Goal: Task Accomplishment & Management: Manage account settings

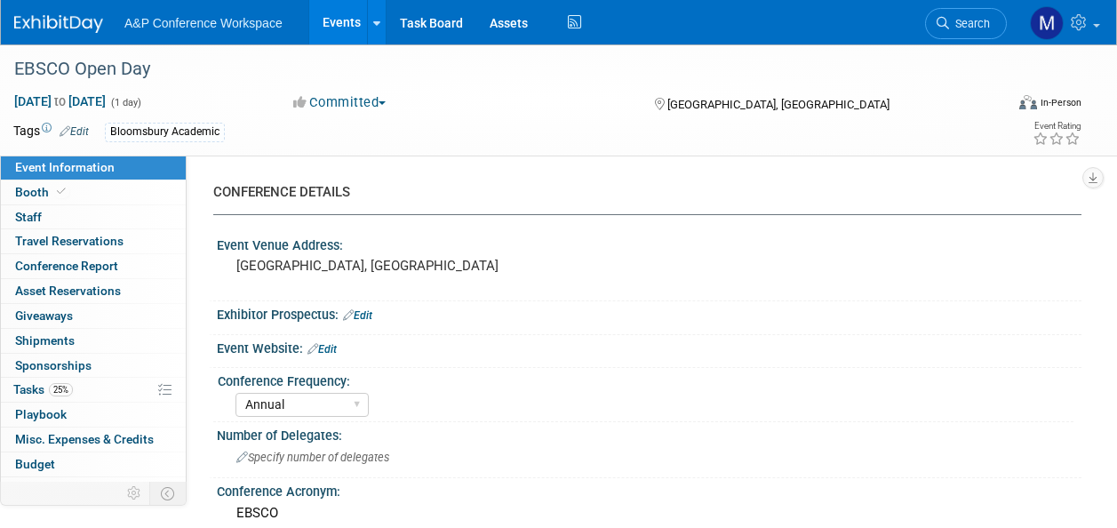
select select "Annual"
select select "Level 2"
select select "In-Person Booth"
select select "Libraries"
select select "Bloomsbury Academic"
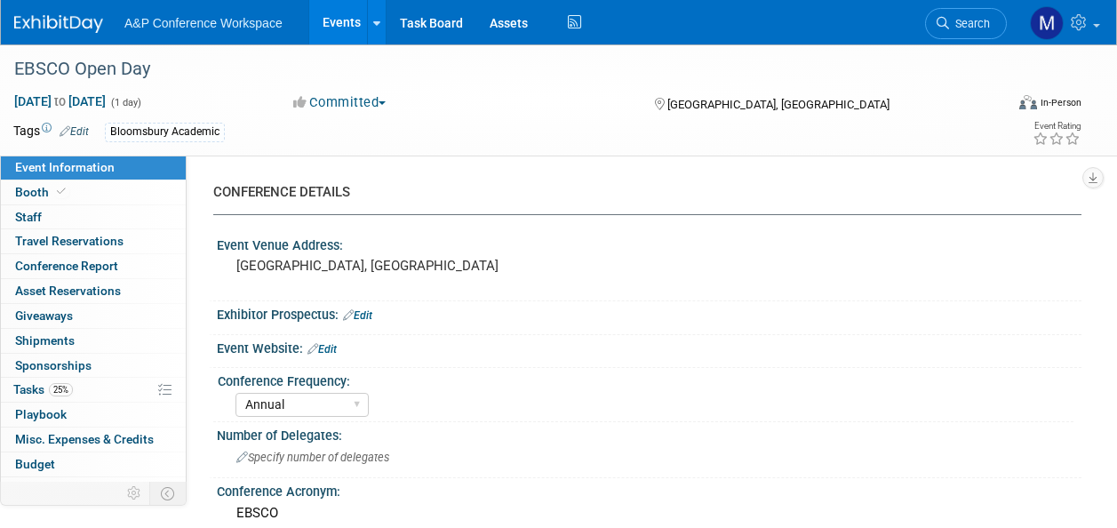
select select "[PERSON_NAME]"
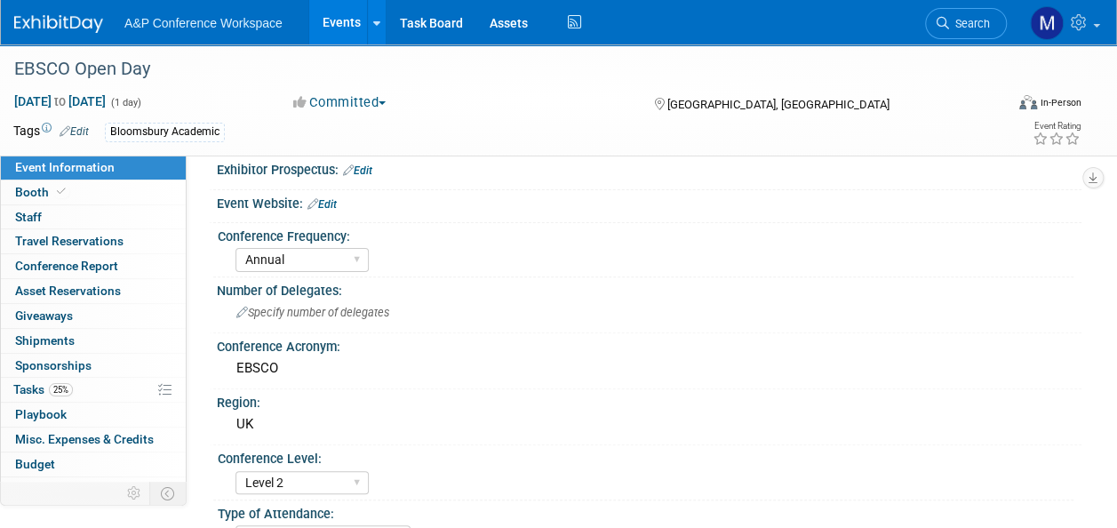
click at [974, 25] on span "Search" at bounding box center [969, 23] width 41 height 13
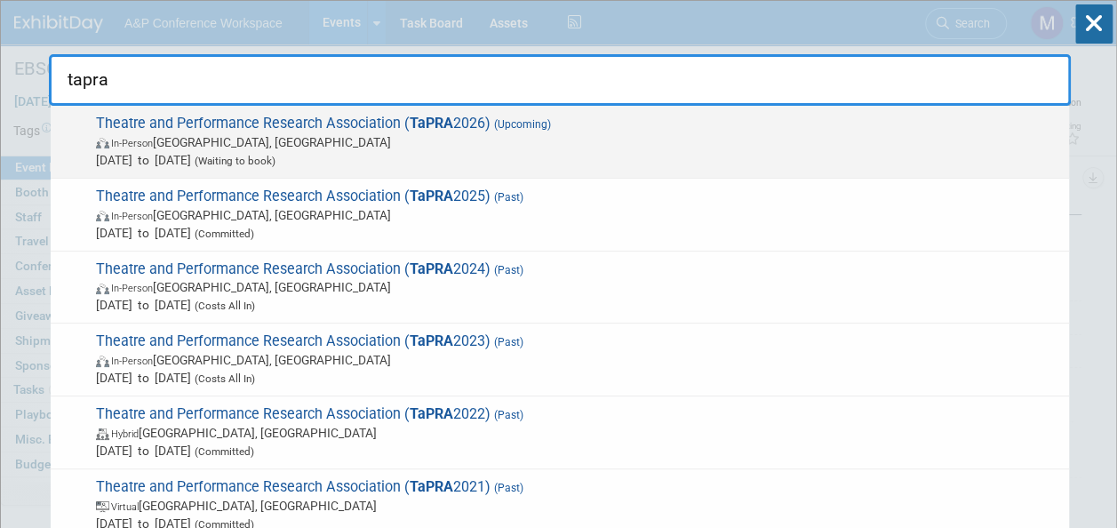
type input "tapra"
click at [347, 123] on span "Theatre and Performance Research Association ( TaPRA 2026) (Upcoming) In-Person…" at bounding box center [575, 142] width 969 height 54
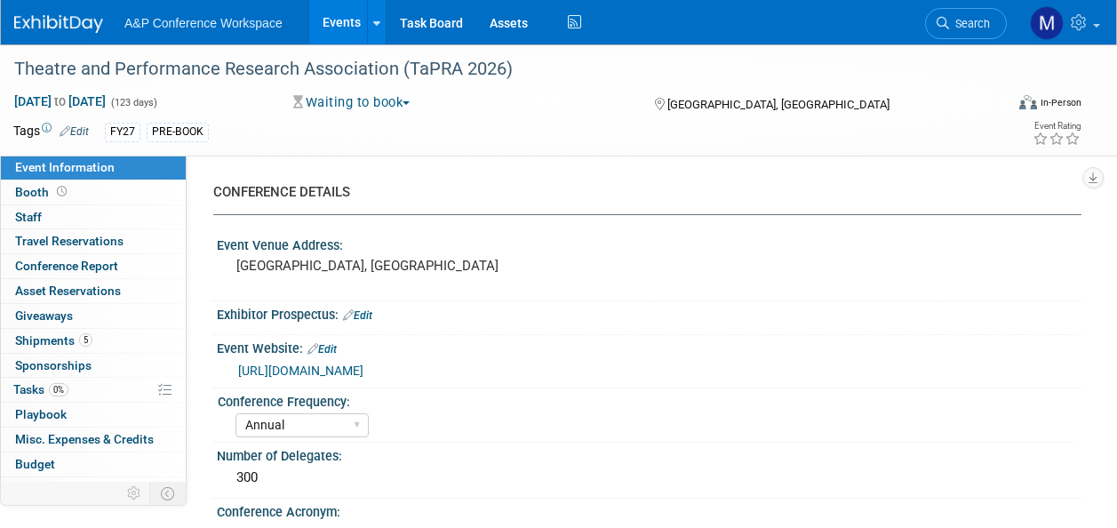
select select "Annual"
select select "Level 2"
select select "In-Person Booth"
select select "Drama & Performance Studies"
select select "Methuen Drama"
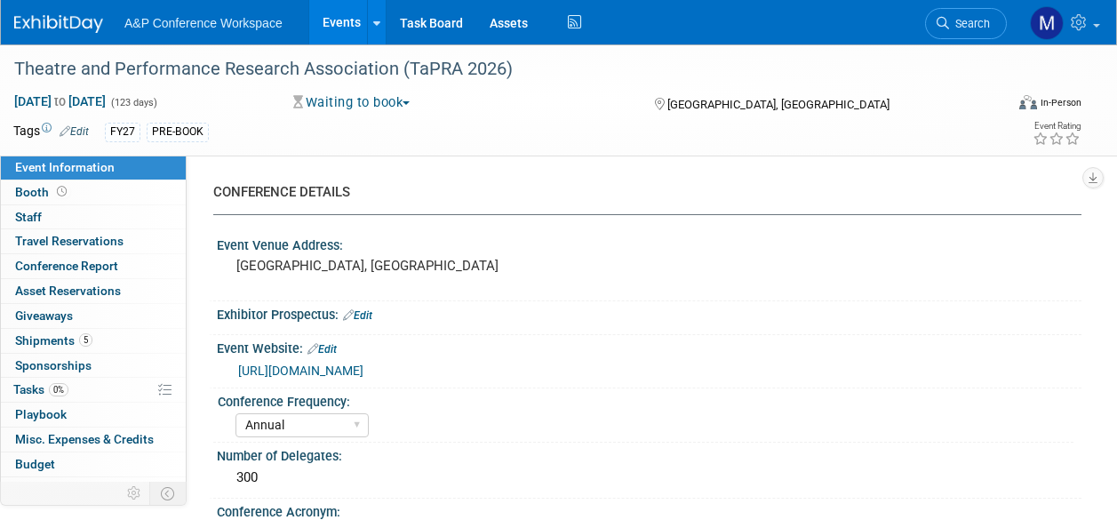
select select "[PERSON_NAME]"
select select "Brand/Subject Presence​"
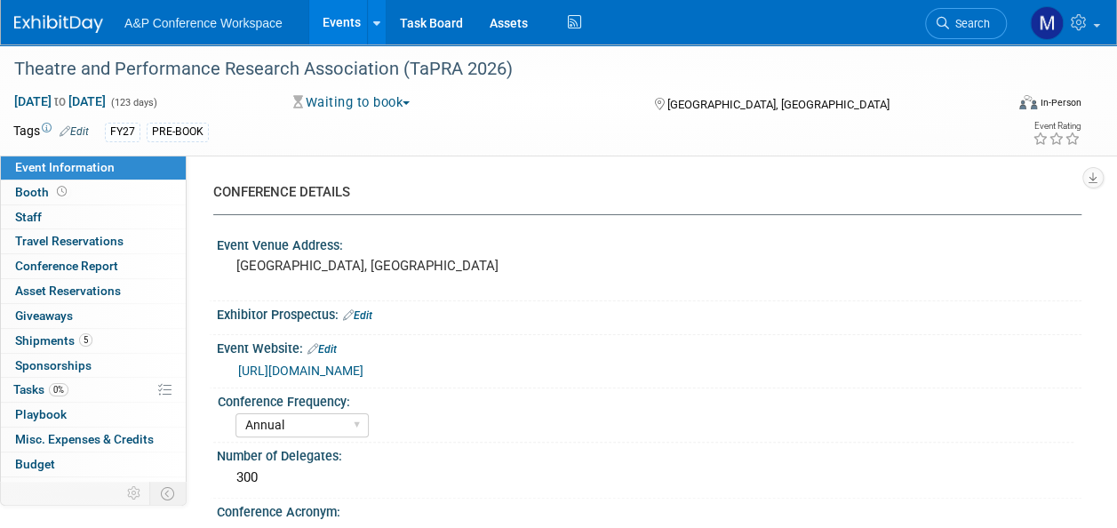
click at [291, 370] on link "http://tapra.org/" at bounding box center [300, 370] width 125 height 14
click at [71, 388] on link "0% Tasks 0%" at bounding box center [93, 390] width 185 height 24
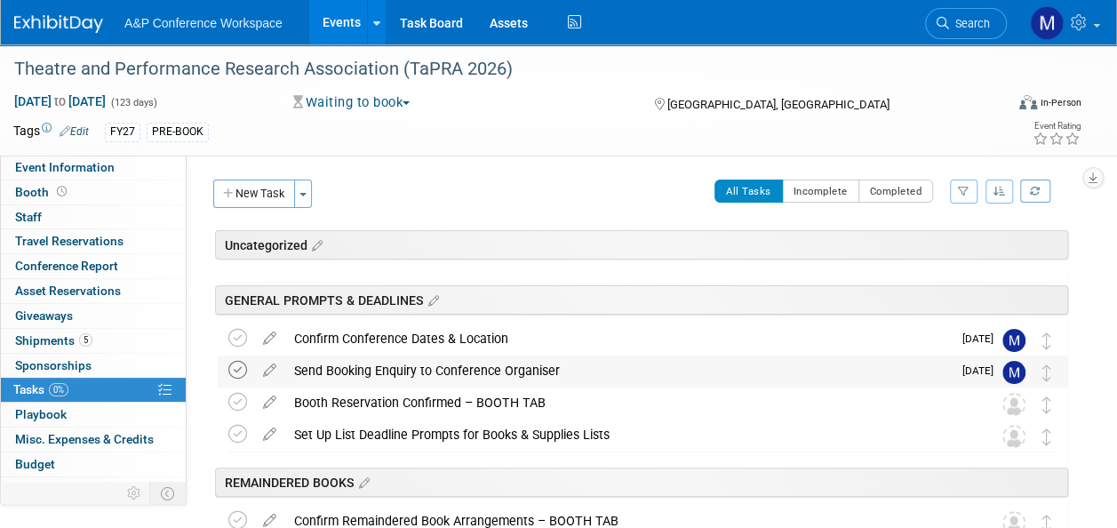
click at [242, 368] on icon at bounding box center [237, 370] width 19 height 19
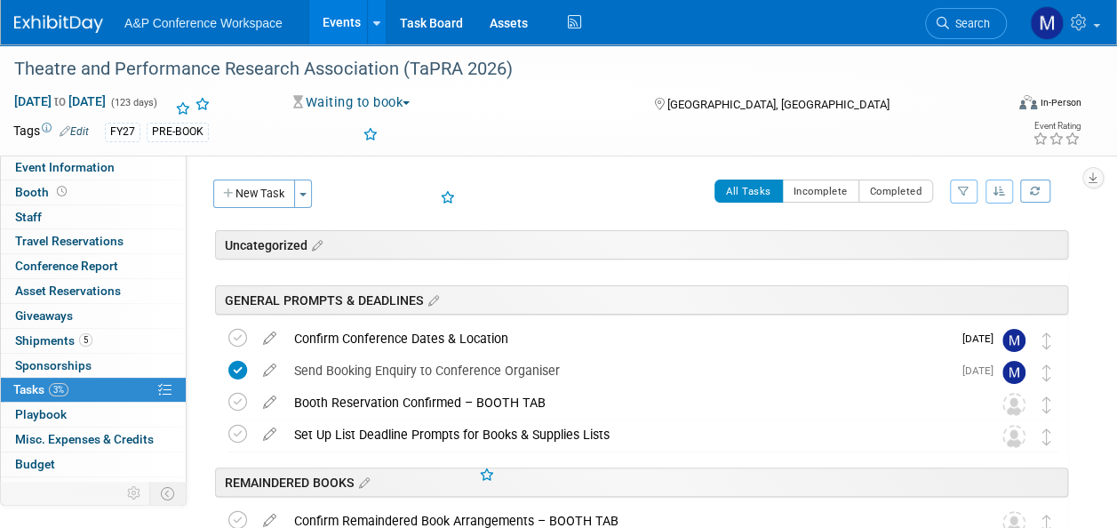
click at [268, 401] on icon at bounding box center [269, 398] width 31 height 22
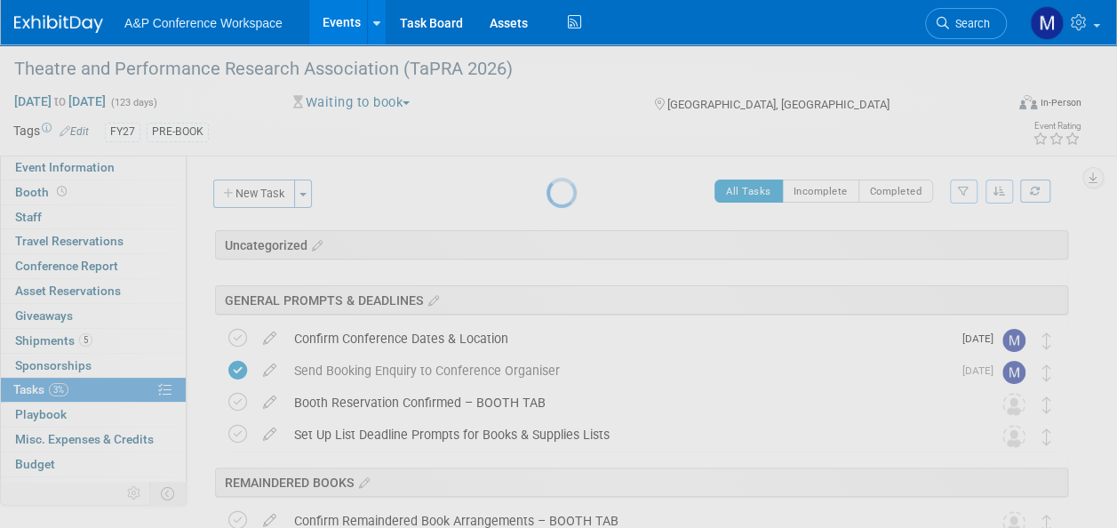
select select "9"
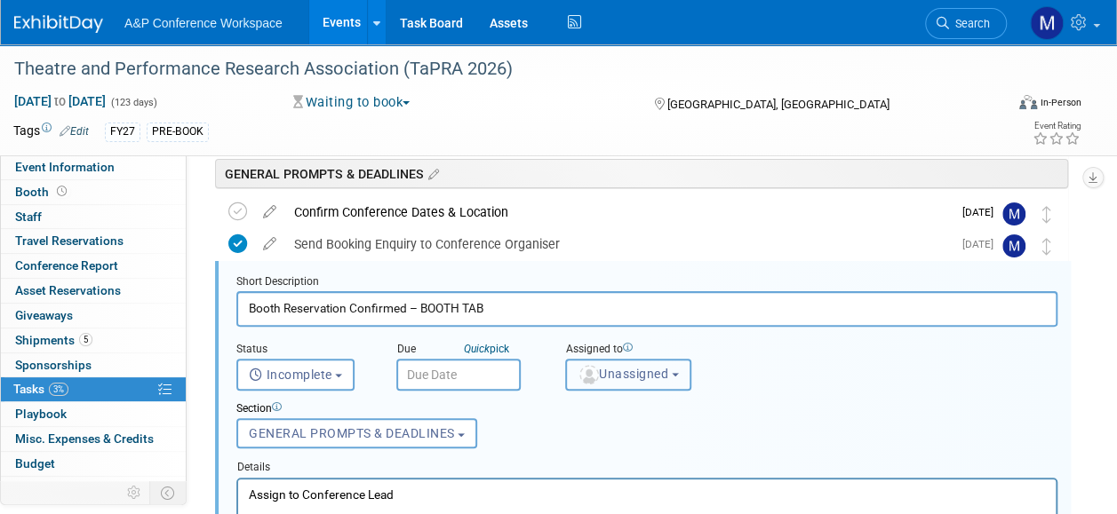
click at [658, 385] on button "Unassigned" at bounding box center [628, 375] width 126 height 32
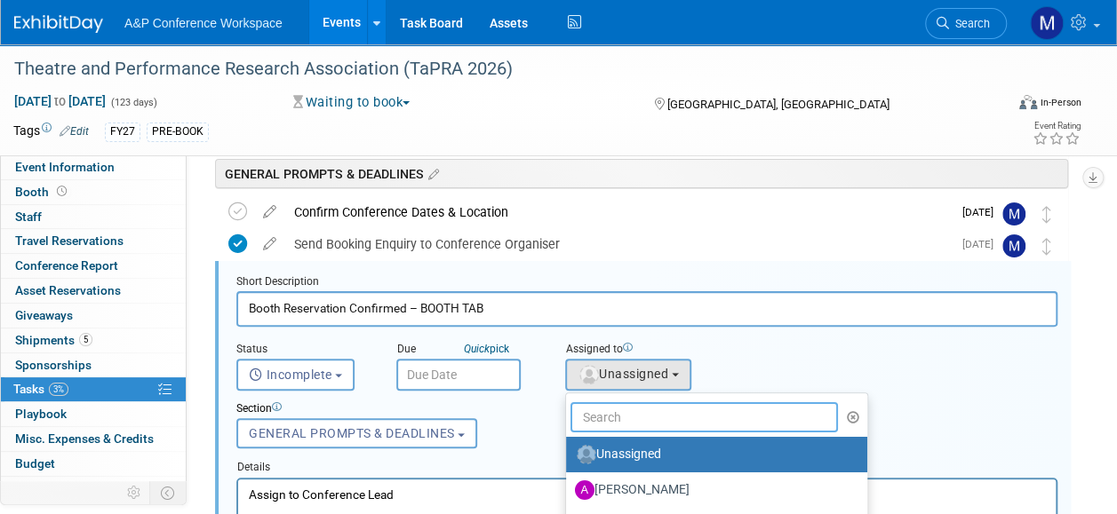
click at [652, 414] on input "text" at bounding box center [703, 417] width 267 height 30
type input "matt ha"
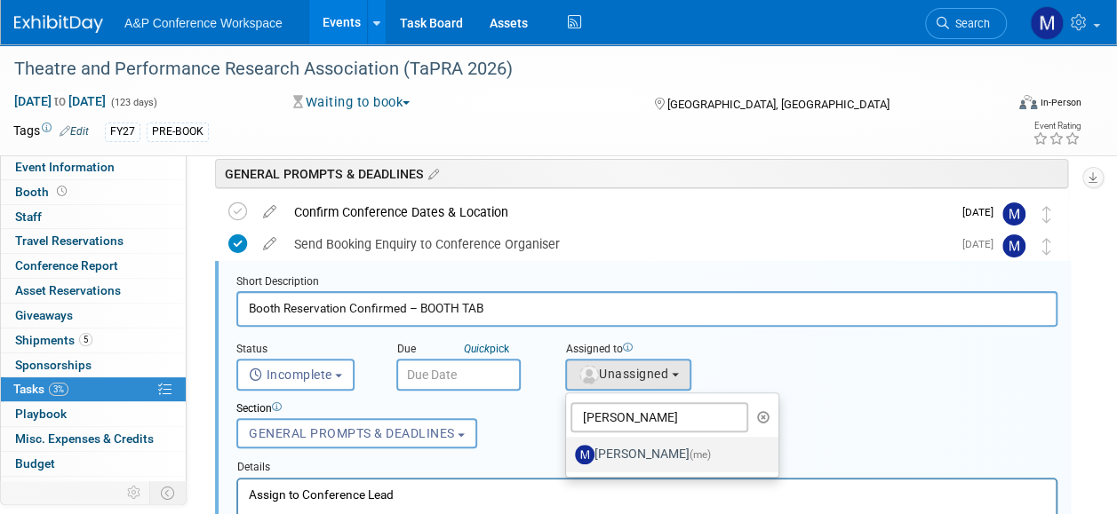
click at [656, 457] on label "[PERSON_NAME] (me)" at bounding box center [668, 455] width 186 height 28
click at [568, 457] on input "[PERSON_NAME] (me)" at bounding box center [563, 453] width 12 height 12
select select "2db20fb6-019a-42f9-b51c-aabbbf535978"
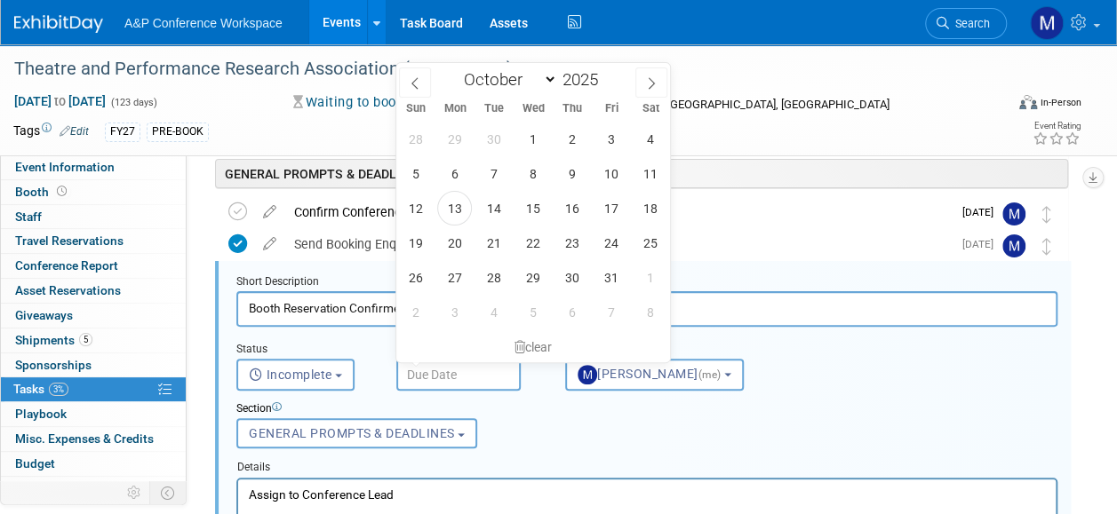
click at [480, 380] on input "text" at bounding box center [458, 375] width 124 height 32
click at [650, 81] on icon at bounding box center [651, 83] width 12 height 12
select select "11"
click at [650, 81] on icon at bounding box center [651, 83] width 12 height 12
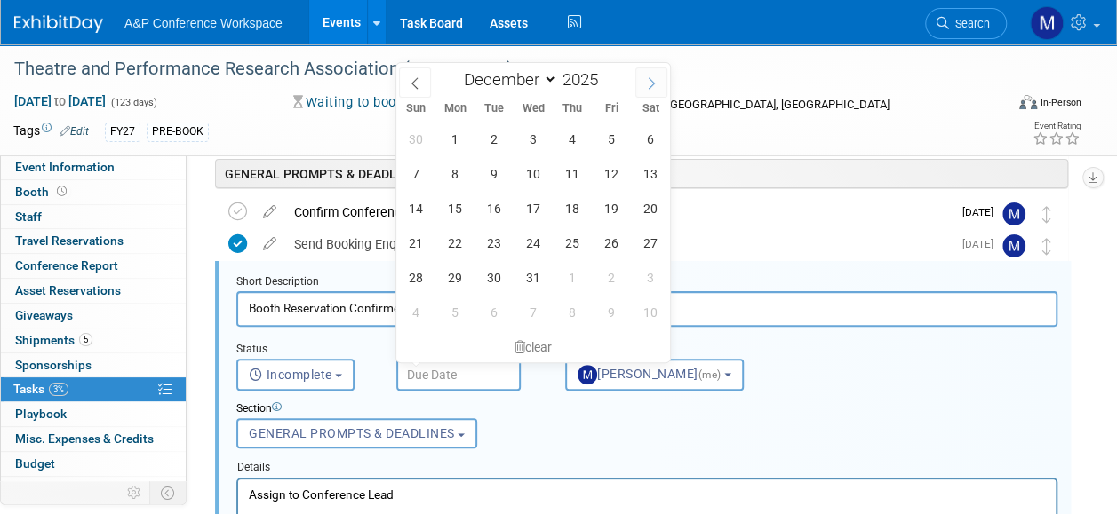
type input "2026"
select select "0"
click at [597, 306] on span "6" at bounding box center [610, 312] width 35 height 35
type input "Feb 6, 2026"
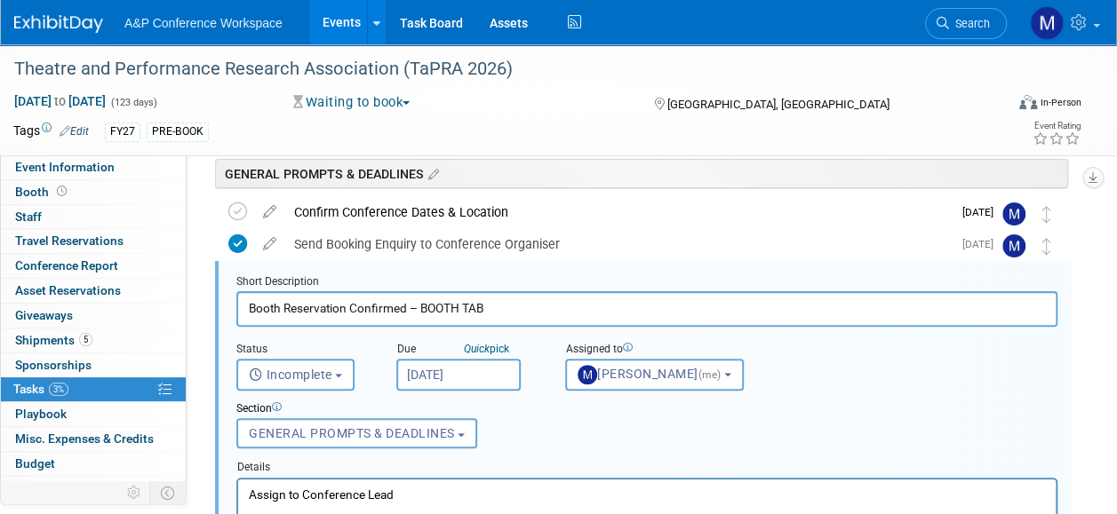
click at [479, 498] on p "Assign to Conference Lead" at bounding box center [647, 494] width 797 height 17
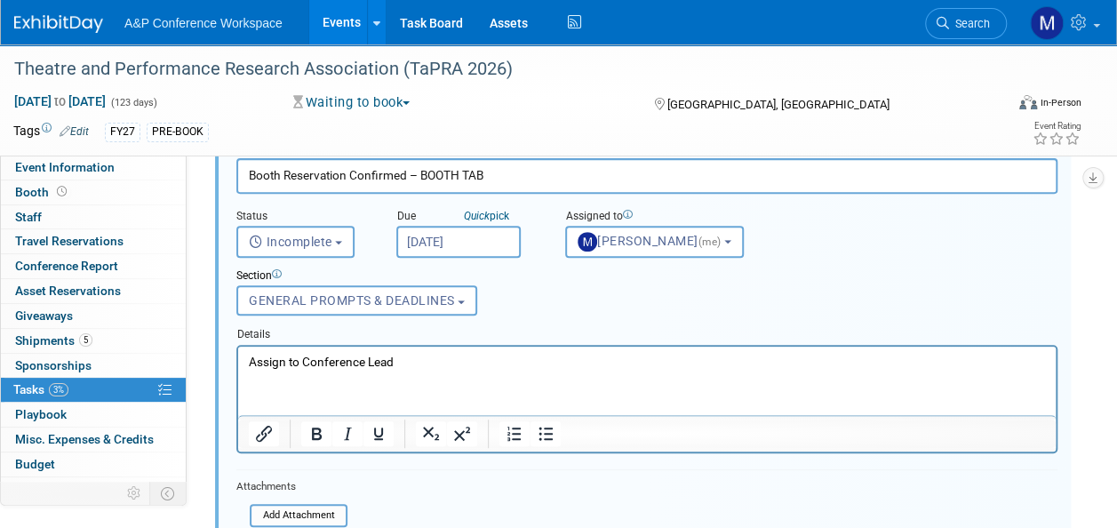
scroll to position [393, 0]
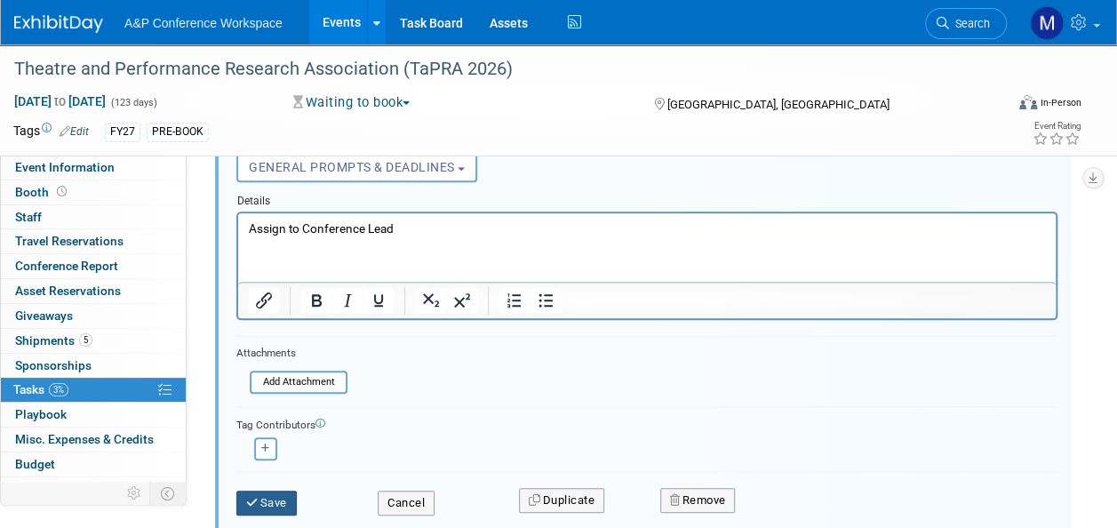
click at [287, 502] on button "Save" at bounding box center [266, 502] width 60 height 25
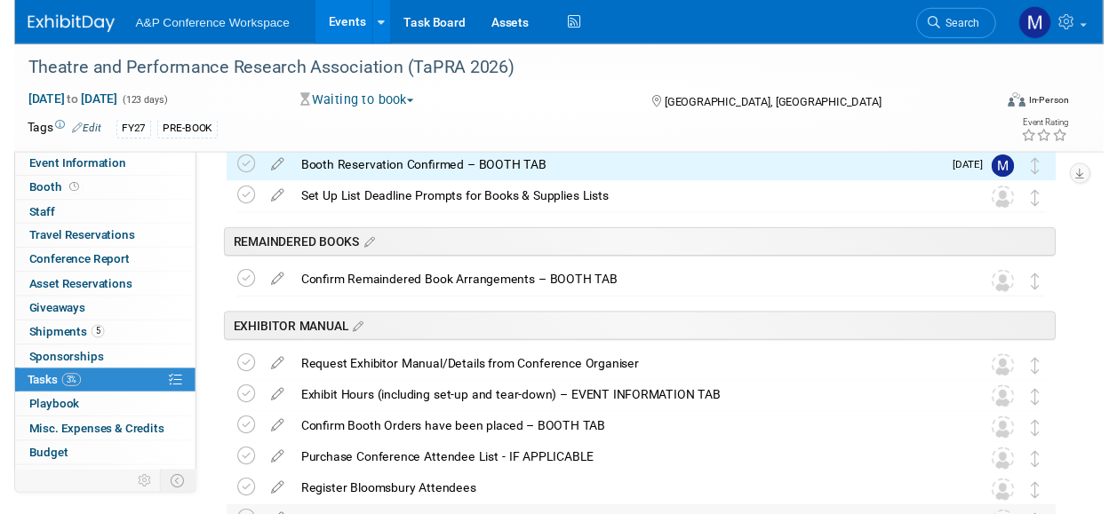
scroll to position [126, 0]
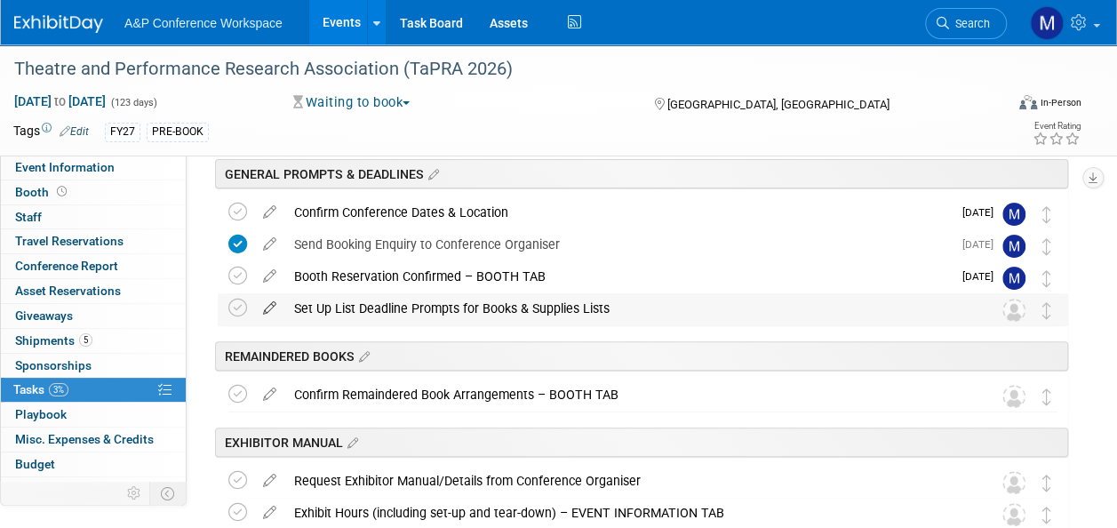
click at [265, 304] on icon at bounding box center [269, 304] width 31 height 22
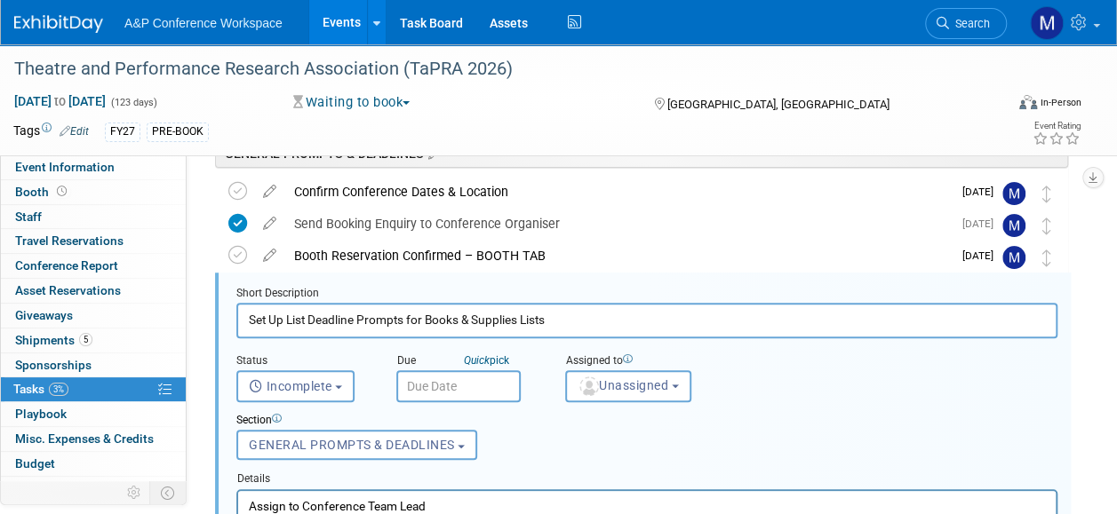
scroll to position [158, 0]
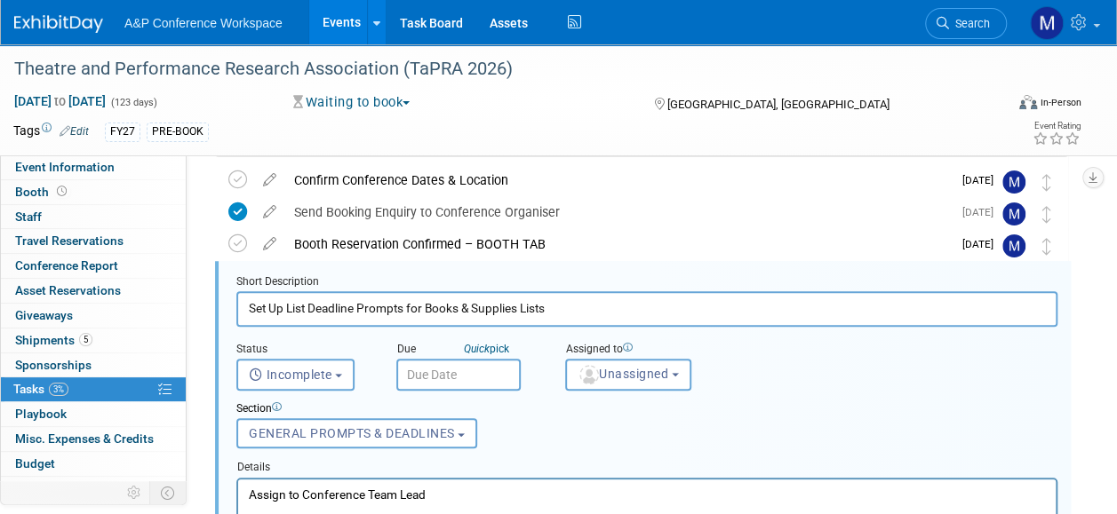
click at [473, 376] on input "text" at bounding box center [458, 375] width 124 height 32
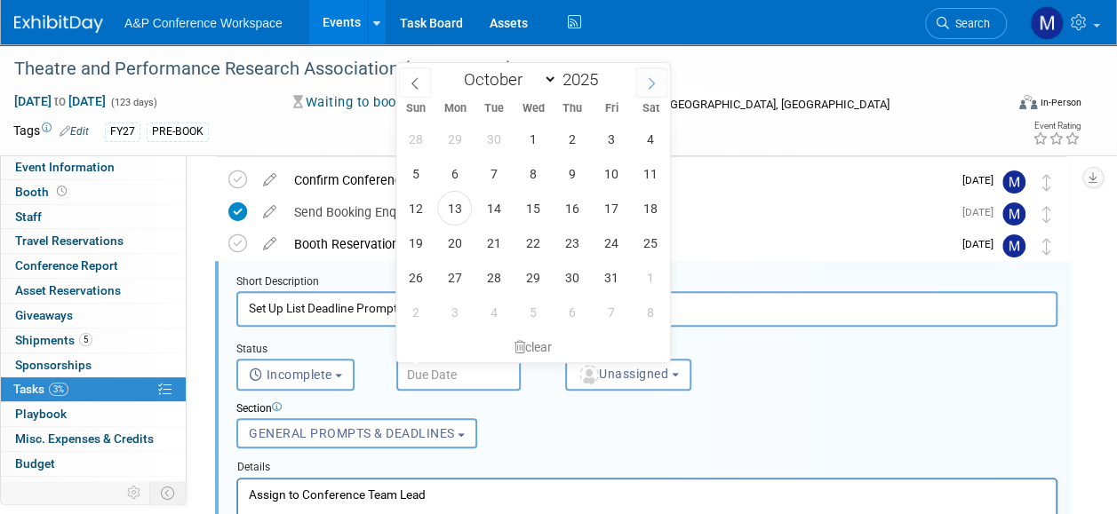
click at [661, 82] on span at bounding box center [651, 83] width 32 height 30
select select "11"
click at [661, 82] on span at bounding box center [651, 83] width 32 height 30
type input "2026"
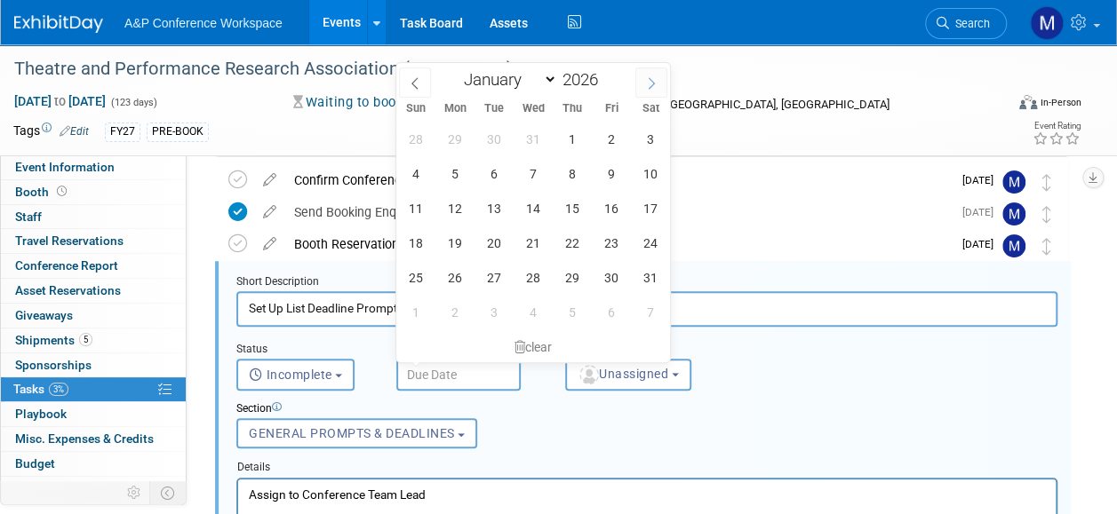
click at [661, 82] on span at bounding box center [651, 83] width 32 height 30
select select "1"
click at [615, 149] on span "6" at bounding box center [610, 139] width 35 height 35
type input "Feb 6, 2026"
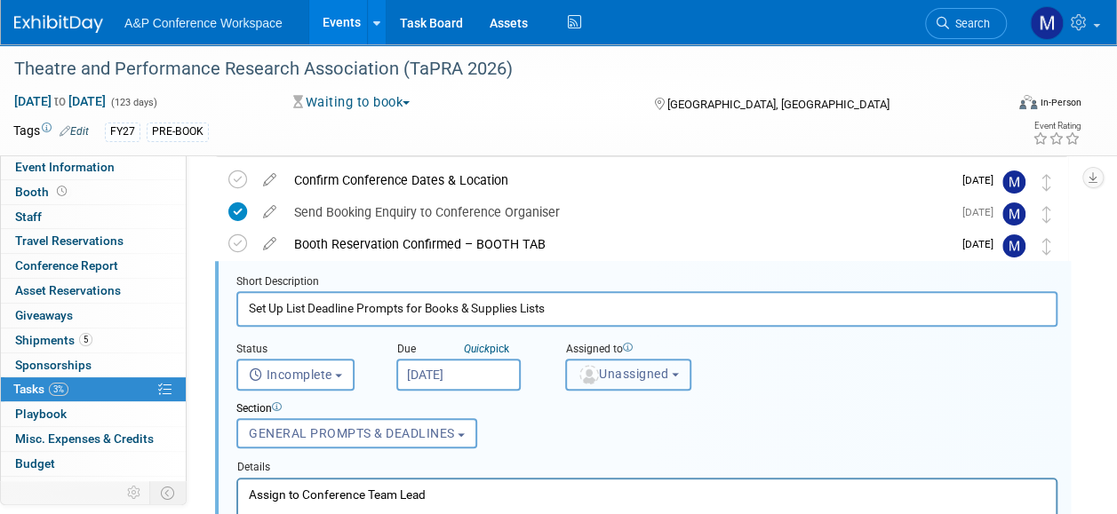
click at [634, 380] on button "Unassigned" at bounding box center [628, 375] width 126 height 32
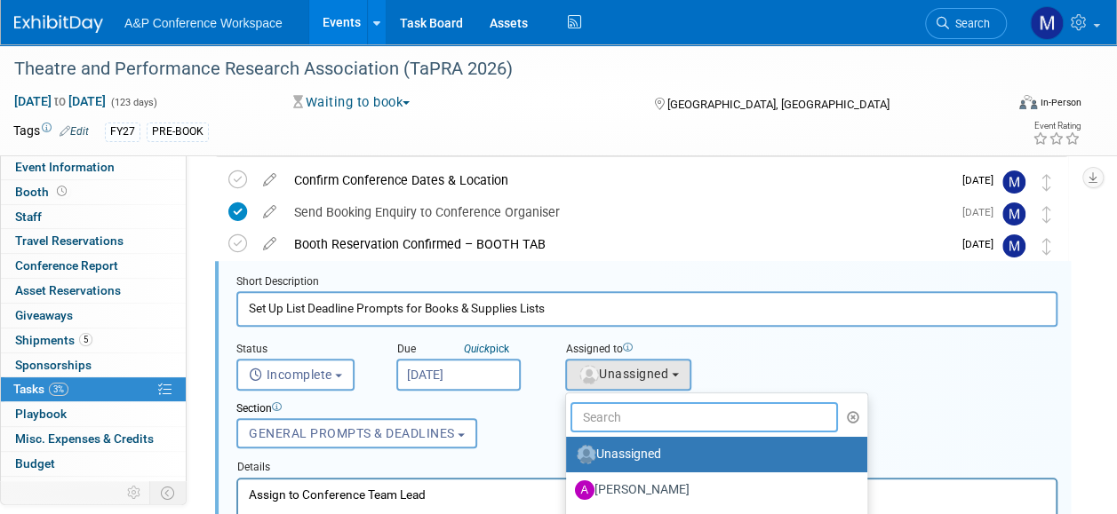
click at [634, 411] on input "text" at bounding box center [703, 417] width 267 height 30
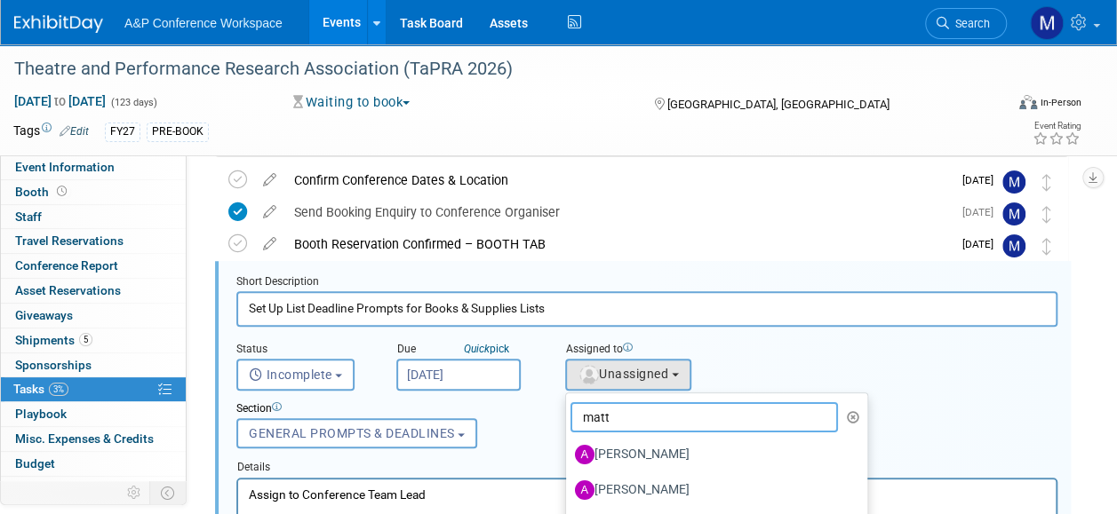
type input "[PERSON_NAME]"
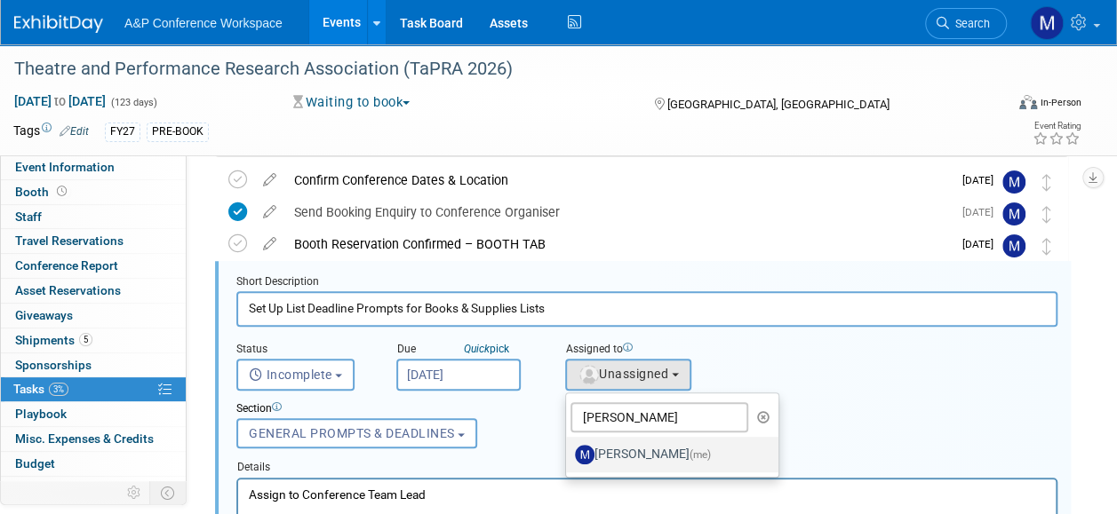
click at [632, 447] on label "[PERSON_NAME] (me)" at bounding box center [668, 455] width 186 height 28
click at [568, 447] on input "[PERSON_NAME] (me)" at bounding box center [563, 453] width 12 height 12
select select "2db20fb6-019a-42f9-b51c-aabbbf535978"
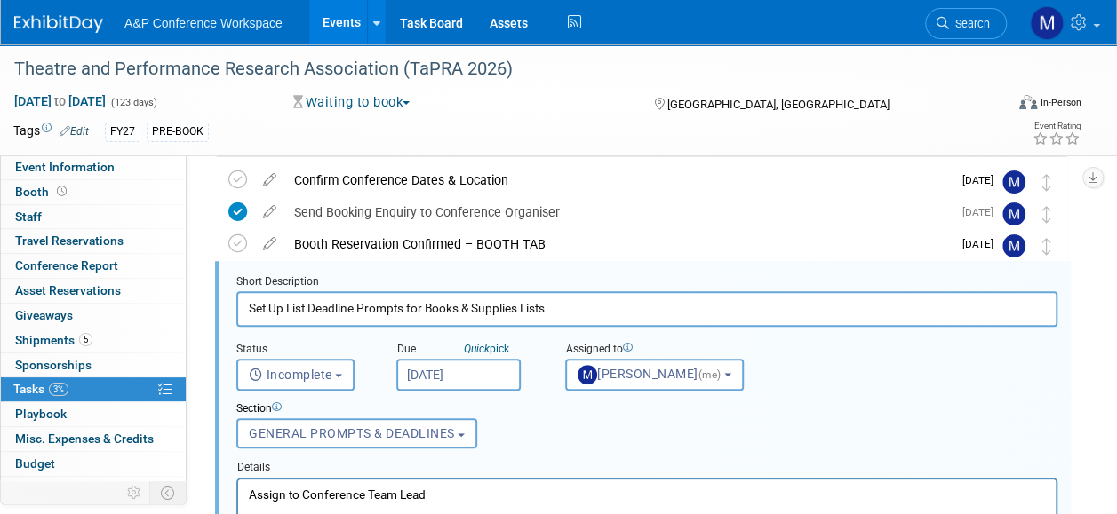
click at [479, 490] on p "Assign to Conference Team Lead" at bounding box center [647, 494] width 797 height 17
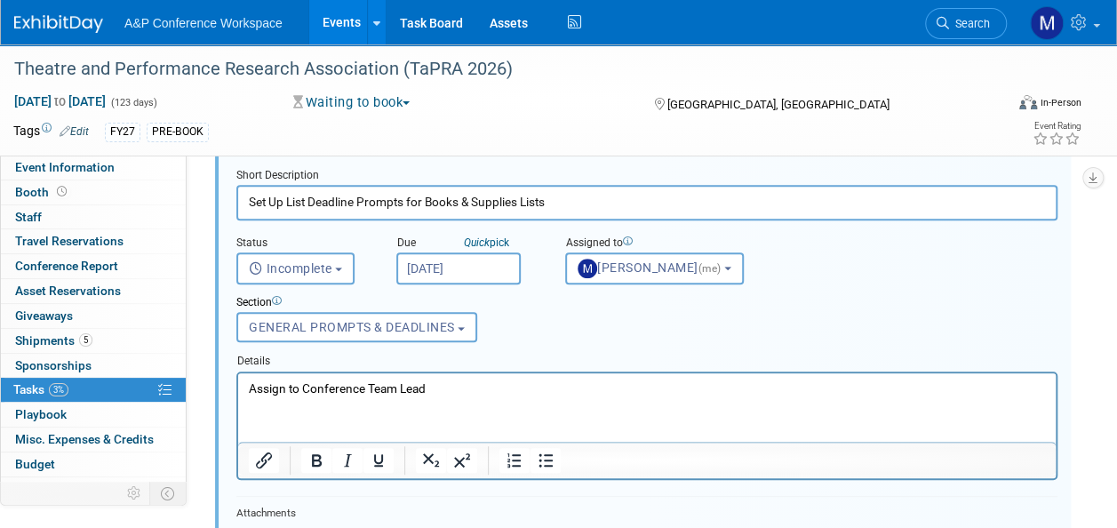
scroll to position [425, 0]
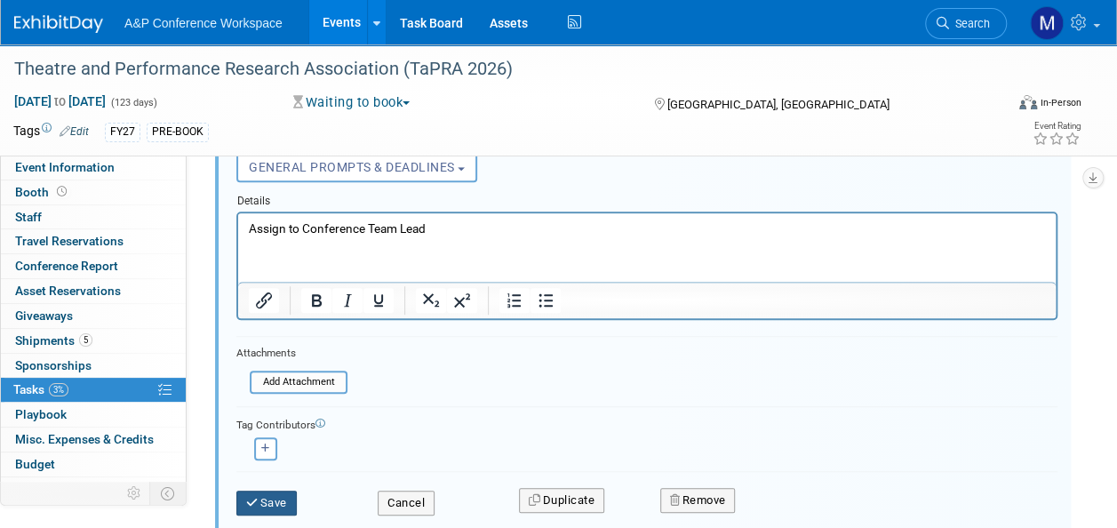
click at [290, 495] on button "Save" at bounding box center [266, 502] width 60 height 25
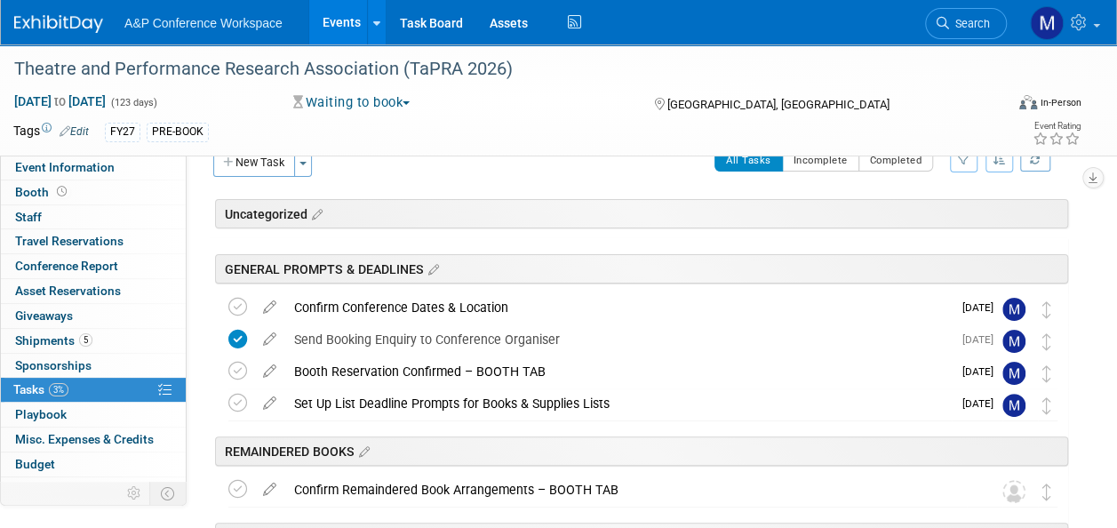
scroll to position [0, 0]
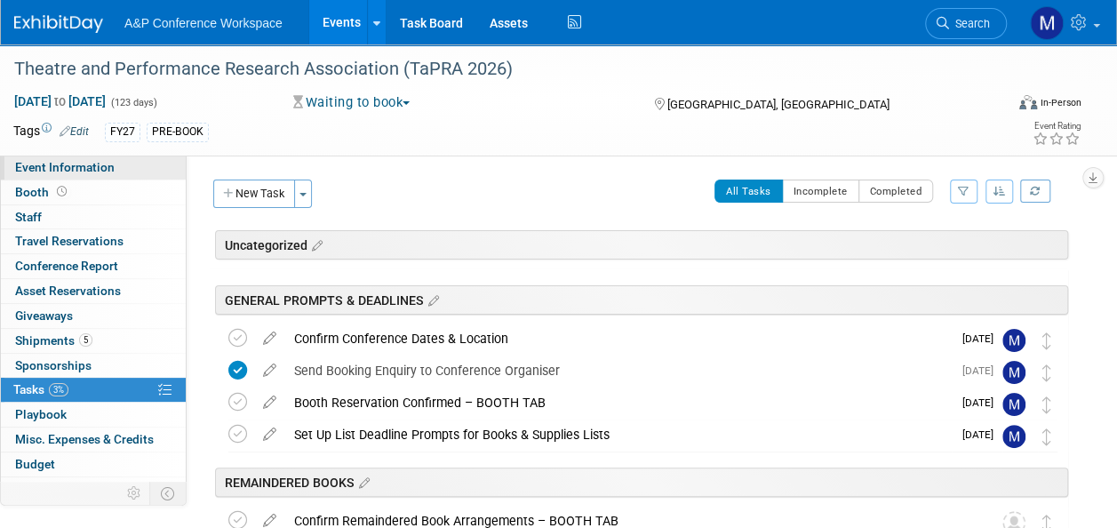
click at [115, 167] on link "Event Information" at bounding box center [93, 167] width 185 height 24
select select "Annual"
select select "Level 2"
select select "In-Person Booth"
select select "Drama & Performance Studies"
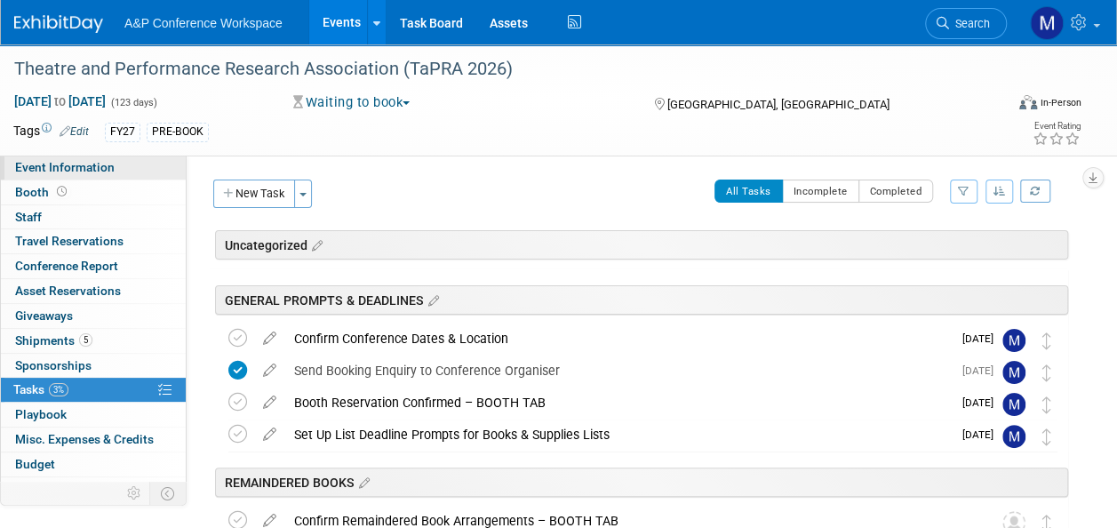
select select "Methuen Drama"
select select "[PERSON_NAME]"
select select "Brand/Subject Presence​"
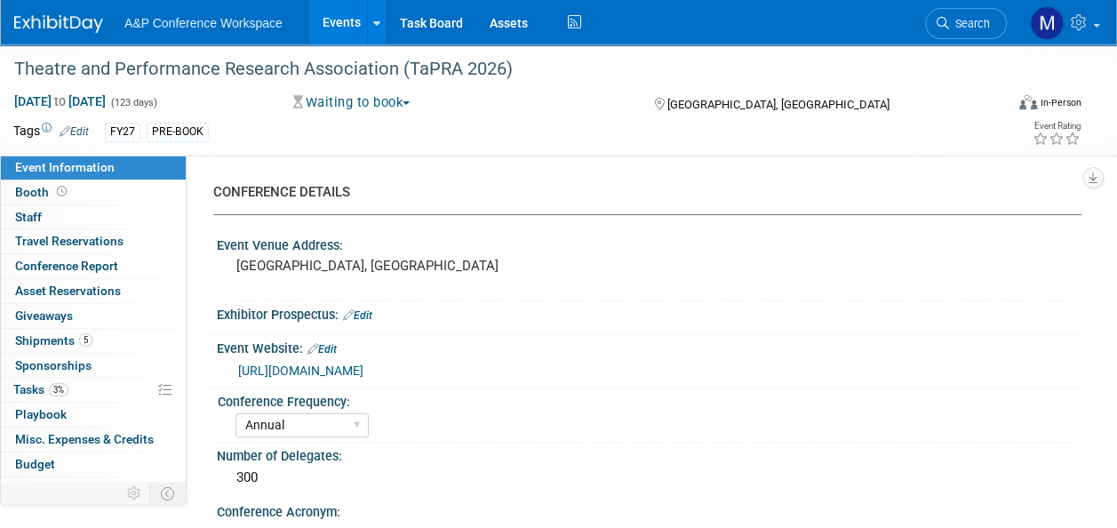
click at [986, 24] on span "Search" at bounding box center [969, 23] width 41 height 13
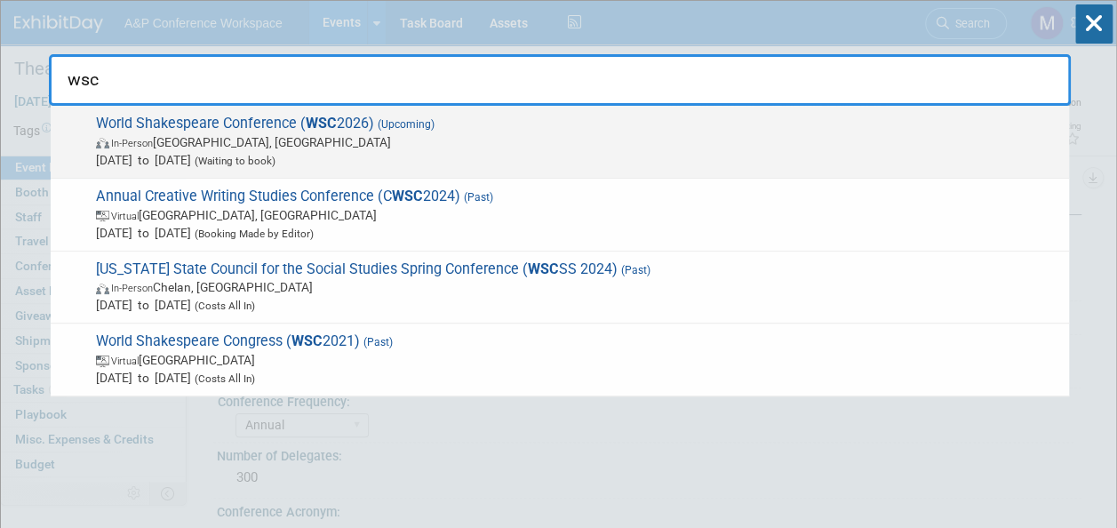
type input "wsc"
click at [318, 133] on span "In-Person Verona, Italy" at bounding box center [578, 142] width 964 height 18
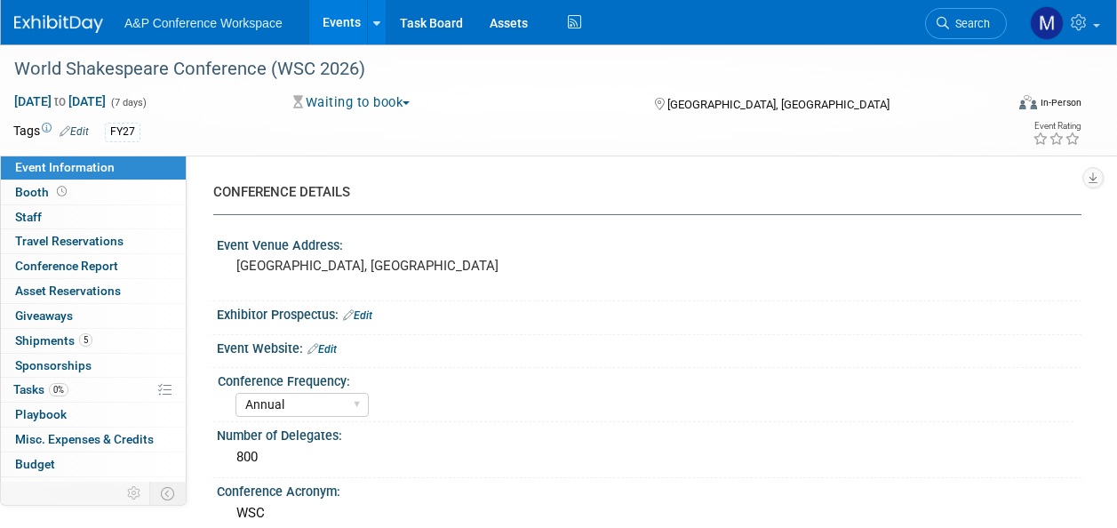
select select "Annual"
select select "Level 1"
select select "In-Person Booth"
select select "Drama & Performance Studies"
select select "The [PERSON_NAME]"
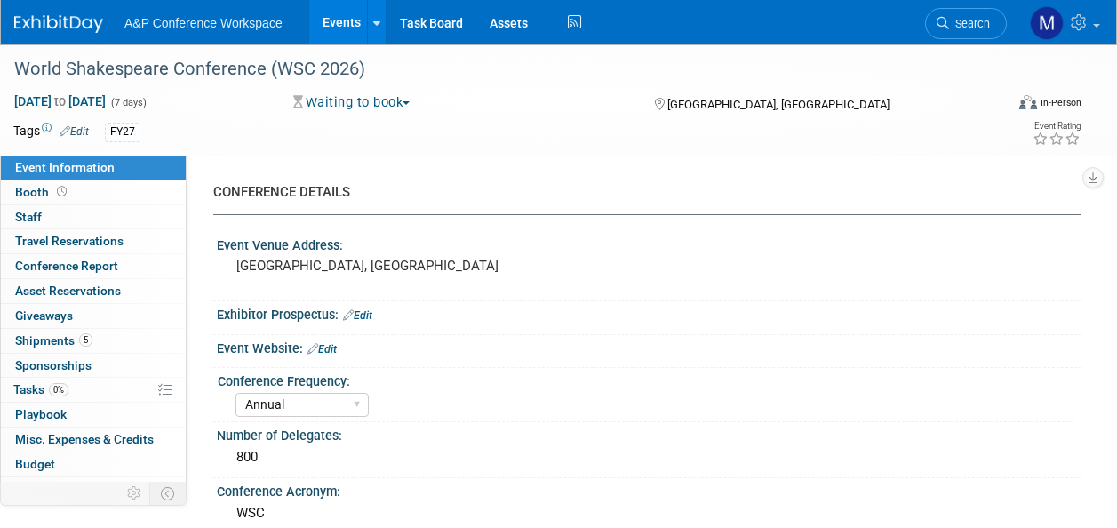
select select "[PERSON_NAME]"
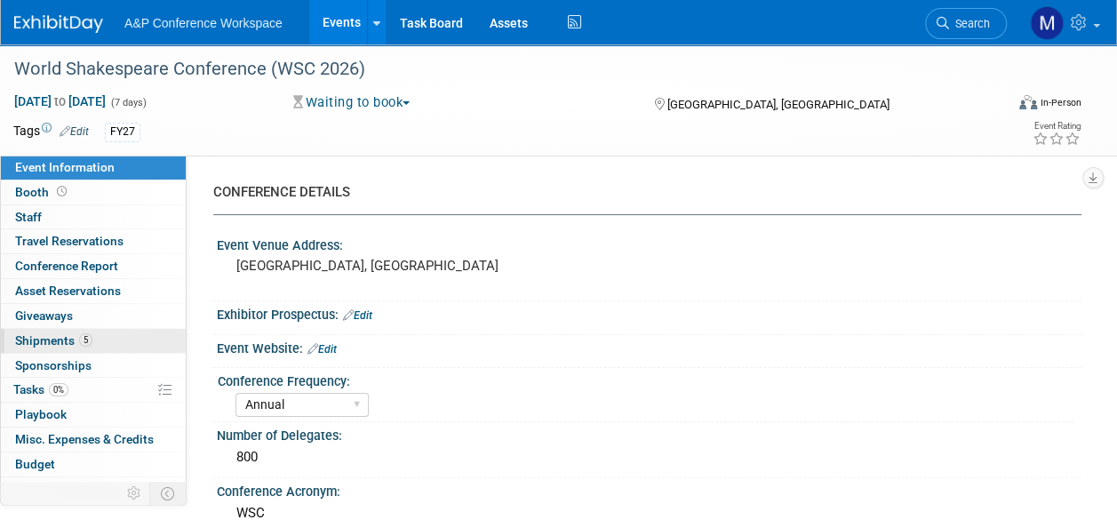
click at [87, 341] on span "5" at bounding box center [85, 339] width 13 height 13
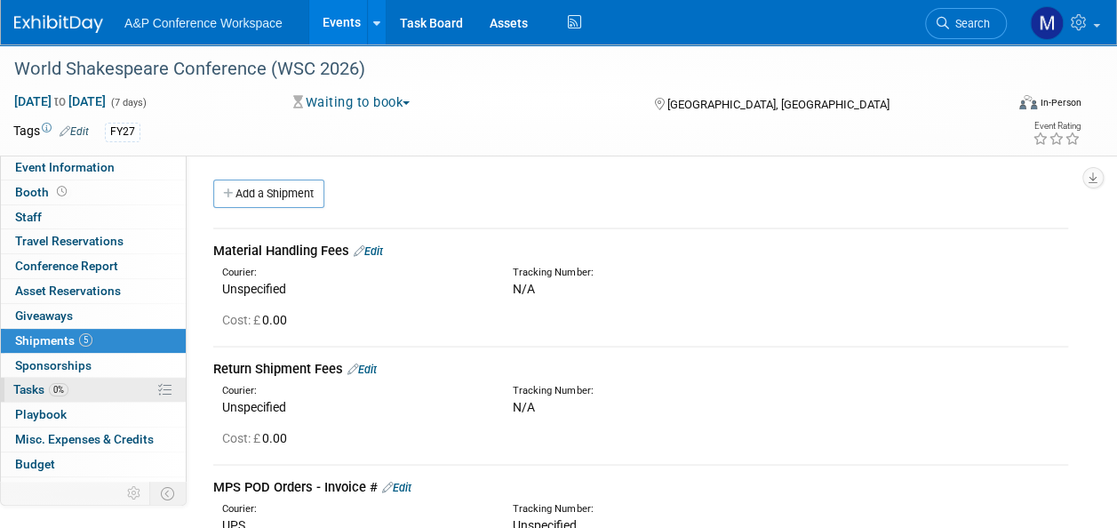
click at [34, 390] on span "Tasks 0%" at bounding box center [40, 389] width 55 height 14
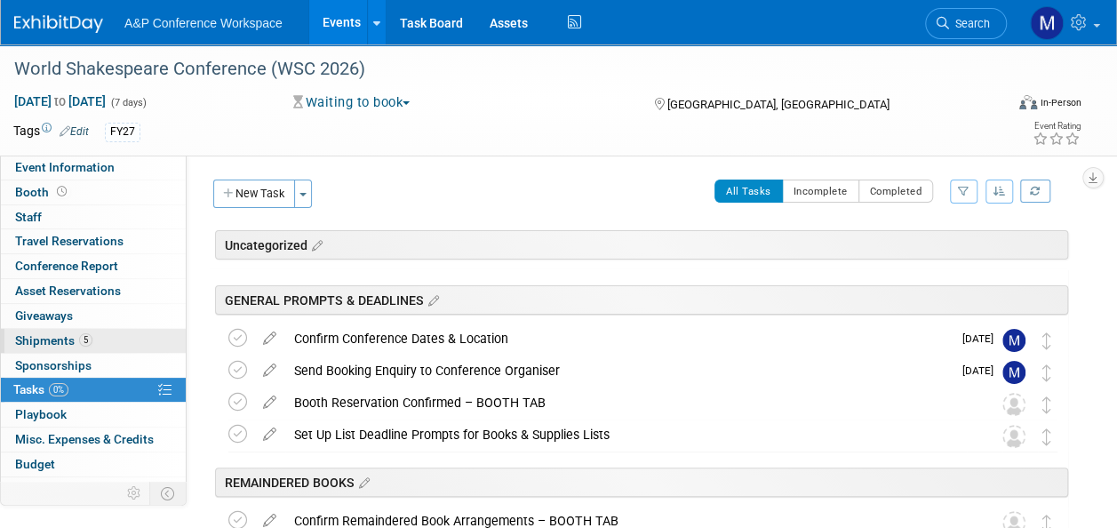
click at [50, 337] on span "Shipments 5" at bounding box center [53, 340] width 77 height 14
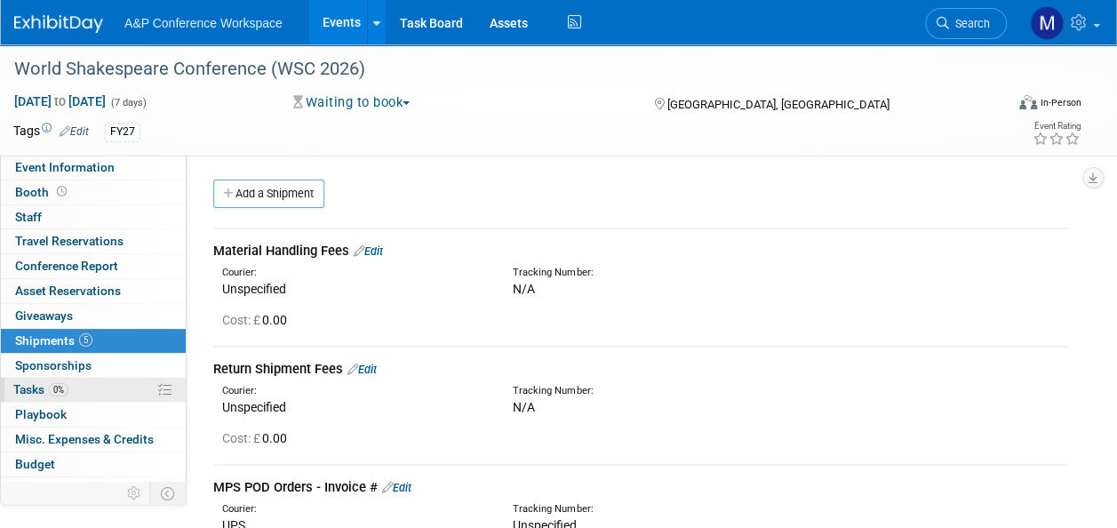
click at [57, 383] on span "0%" at bounding box center [59, 389] width 20 height 13
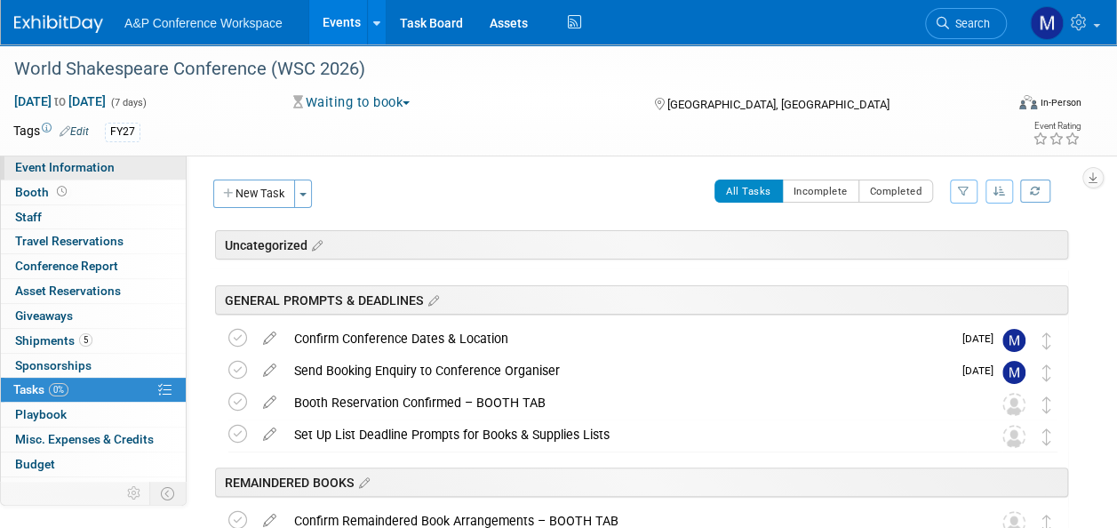
click at [126, 167] on link "Event Information" at bounding box center [93, 167] width 185 height 24
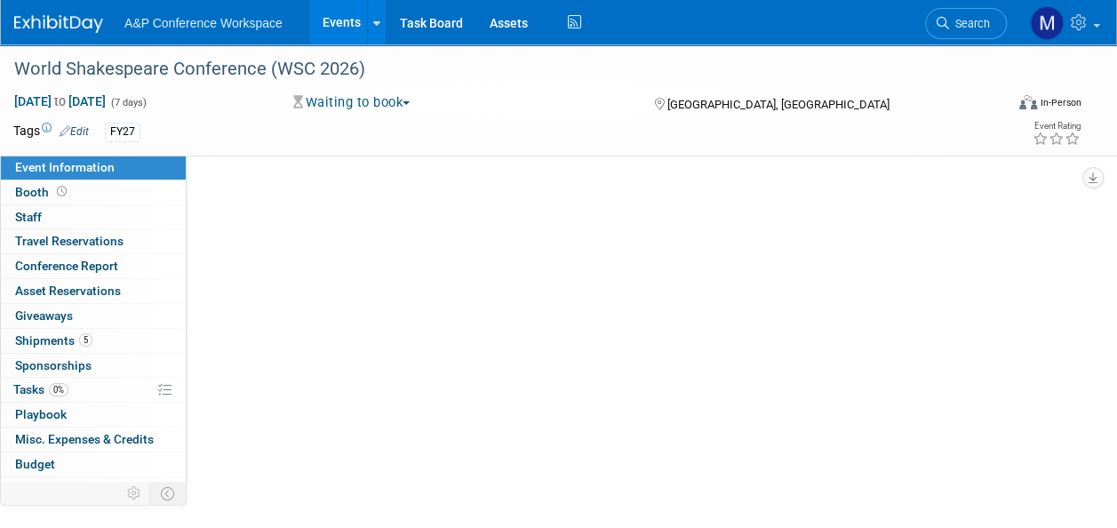
select select "Annual"
select select "Level 1"
select select "In-Person Booth"
select select "Drama & Performance Studies"
select select "The [PERSON_NAME]"
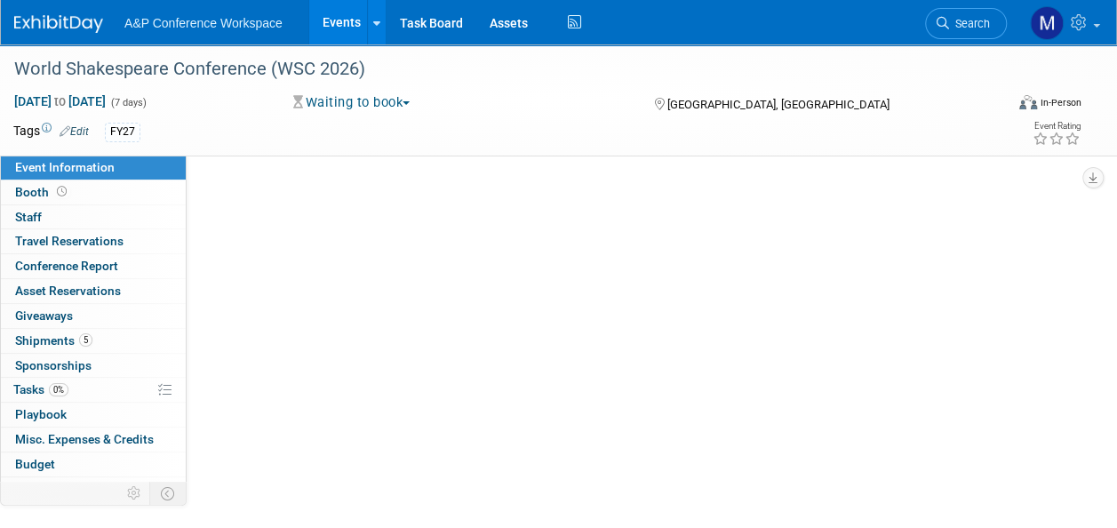
select select "[PERSON_NAME]"
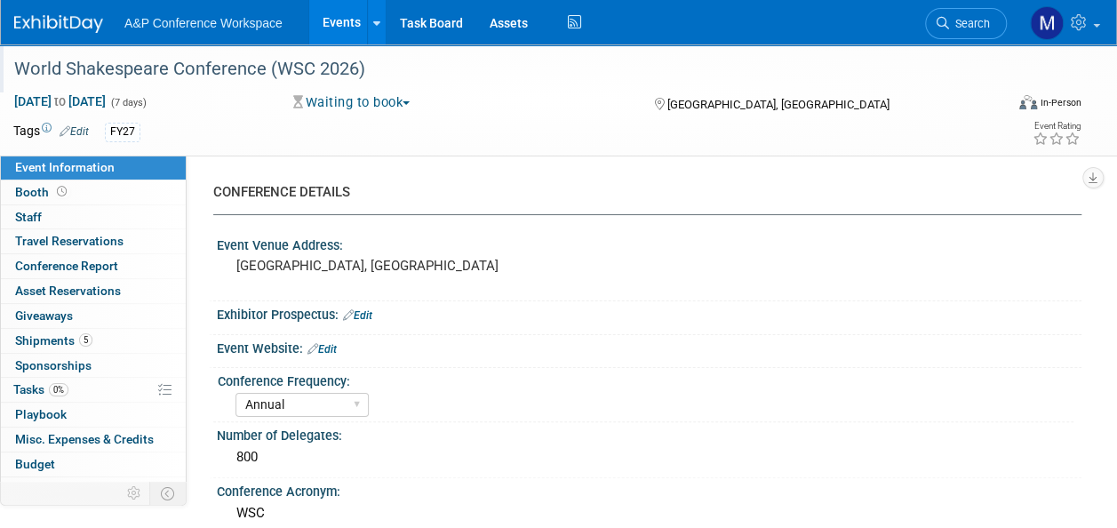
click at [399, 66] on div "World Shakespeare Conference (WSC 2026)" at bounding box center [499, 69] width 982 height 32
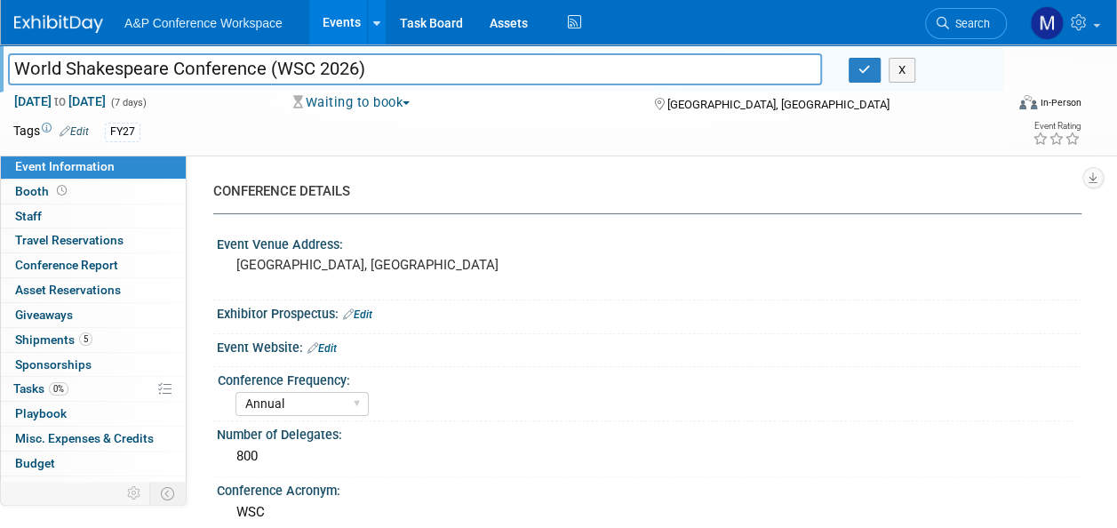
drag, startPoint x: 419, startPoint y: 71, endPoint x: -4, endPoint y: 94, distance: 423.4
click at [0, 94] on html "A&P Conference Workspace Events Add Event Bulk Upload Events Shareable Event Bo…" at bounding box center [558, 264] width 1117 height 528
click at [419, 73] on input "World Shakespeare Conference (WSC 2026)" at bounding box center [415, 68] width 814 height 31
click at [873, 66] on button "button" at bounding box center [864, 70] width 32 height 25
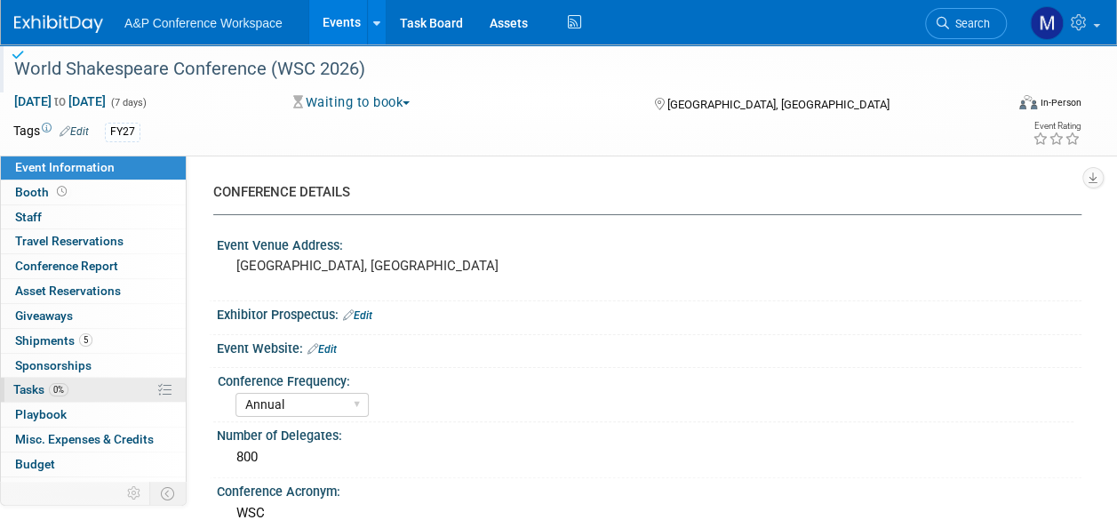
click at [94, 391] on link "0% Tasks 0%" at bounding box center [93, 390] width 185 height 24
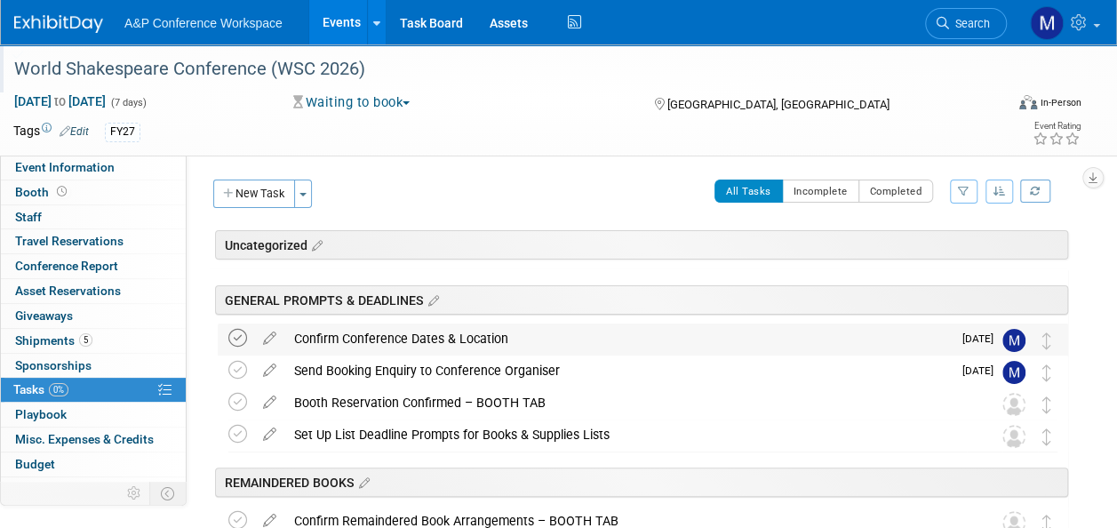
click at [242, 339] on icon at bounding box center [237, 338] width 19 height 19
click at [273, 401] on icon at bounding box center [269, 398] width 31 height 22
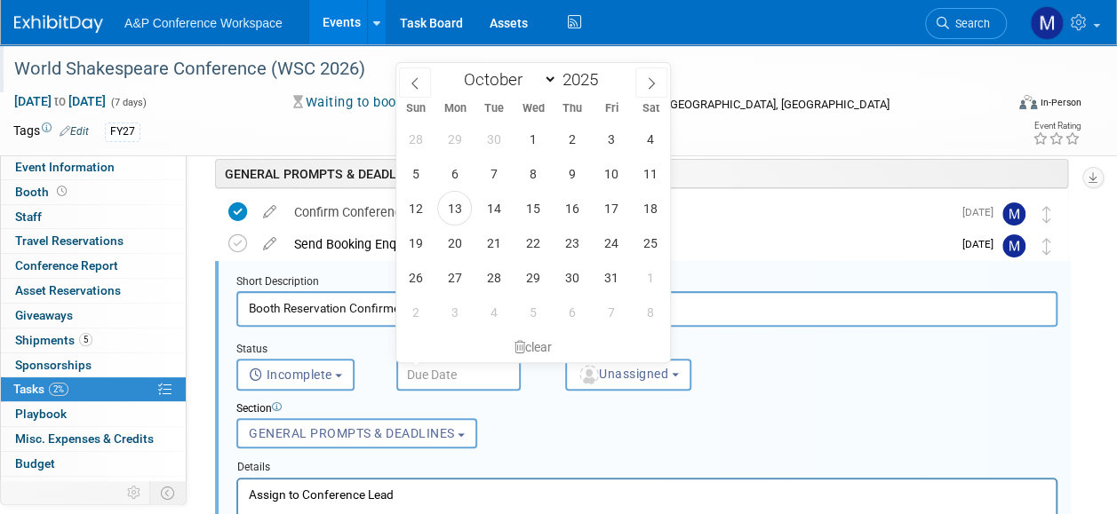
click at [444, 363] on input "text" at bounding box center [458, 375] width 124 height 32
click at [648, 71] on span at bounding box center [651, 83] width 32 height 30
select select "10"
click at [613, 327] on span "5" at bounding box center [610, 312] width 35 height 35
type input "[DATE]"
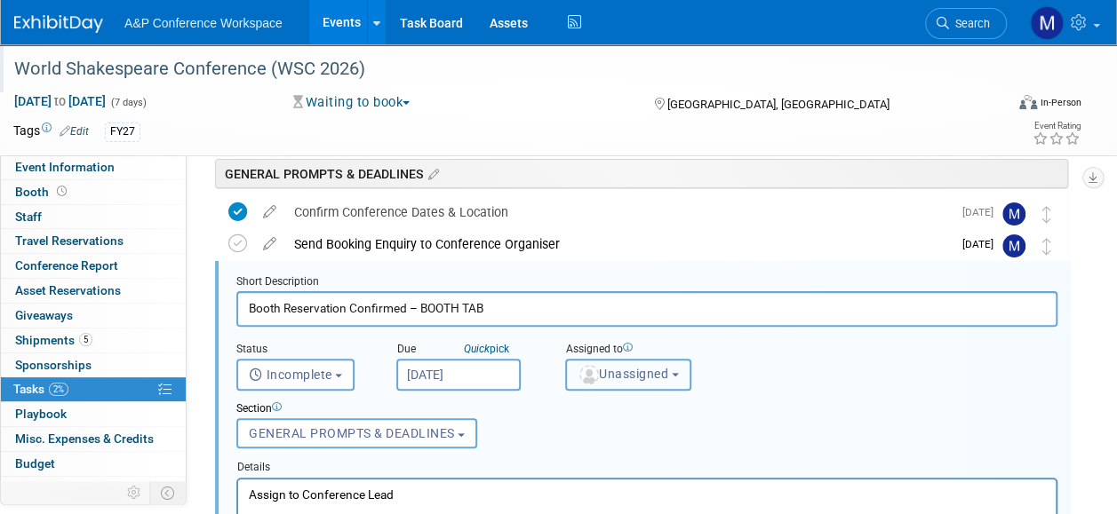
click at [629, 368] on span "Unassigned" at bounding box center [622, 374] width 91 height 14
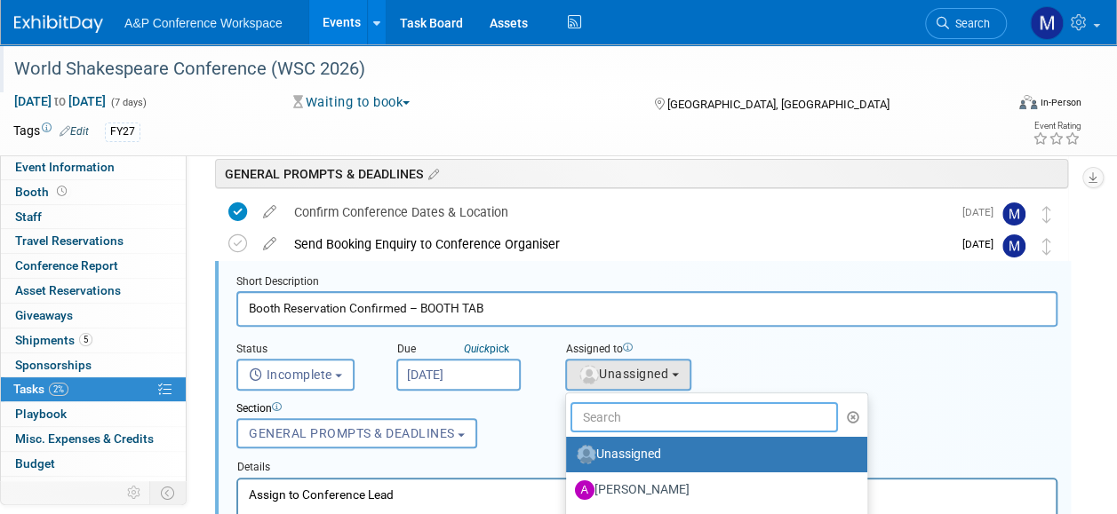
click at [613, 424] on input "text" at bounding box center [703, 417] width 267 height 30
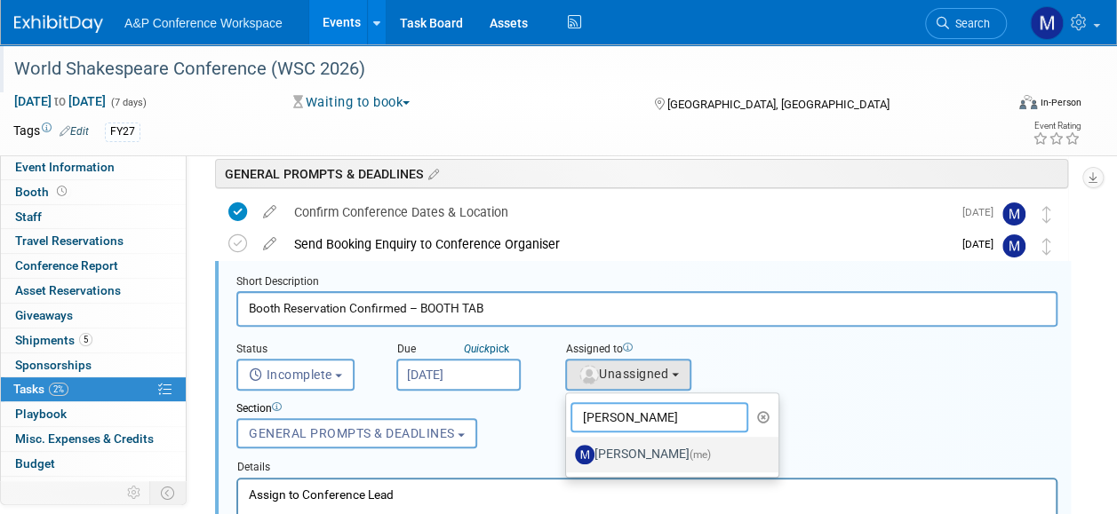
type input "[PERSON_NAME]"
click at [637, 453] on label "[PERSON_NAME] (me)" at bounding box center [668, 455] width 186 height 28
click at [568, 453] on input "[PERSON_NAME] (me)" at bounding box center [563, 453] width 12 height 12
select select "2db20fb6-019a-42f9-b51c-aabbbf535978"
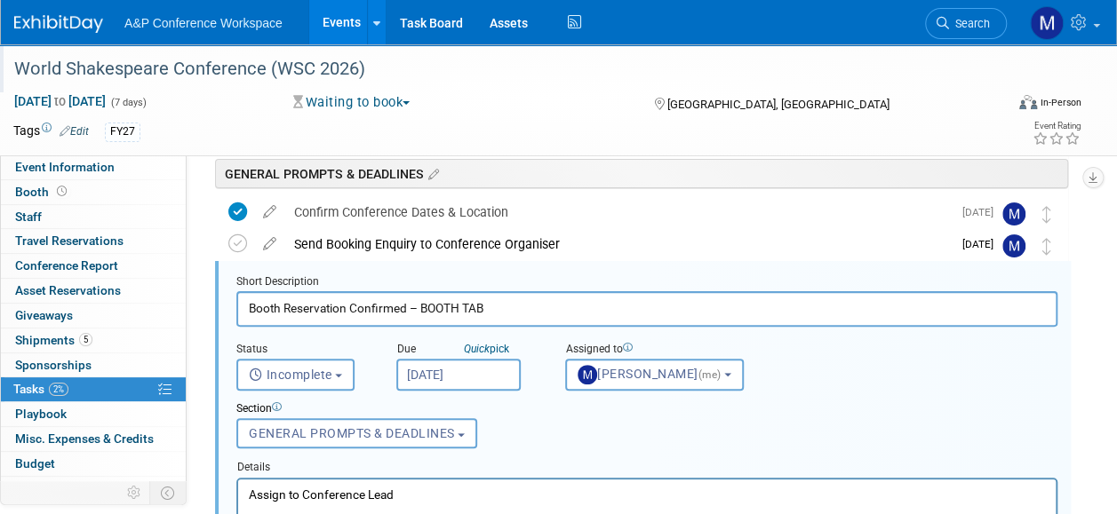
click at [513, 503] on html "Assign to Conference Lead" at bounding box center [646, 491] width 817 height 24
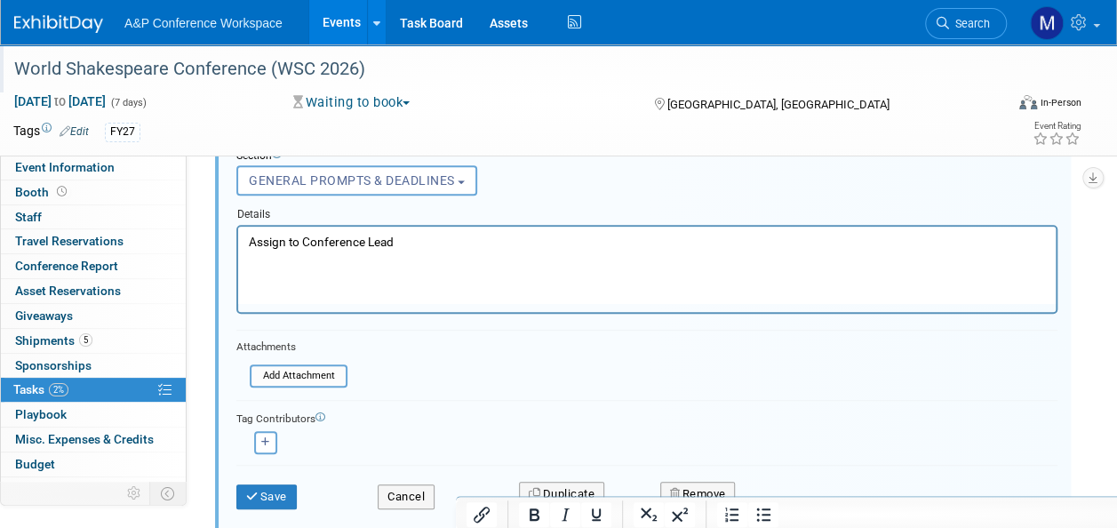
scroll to position [393, 0]
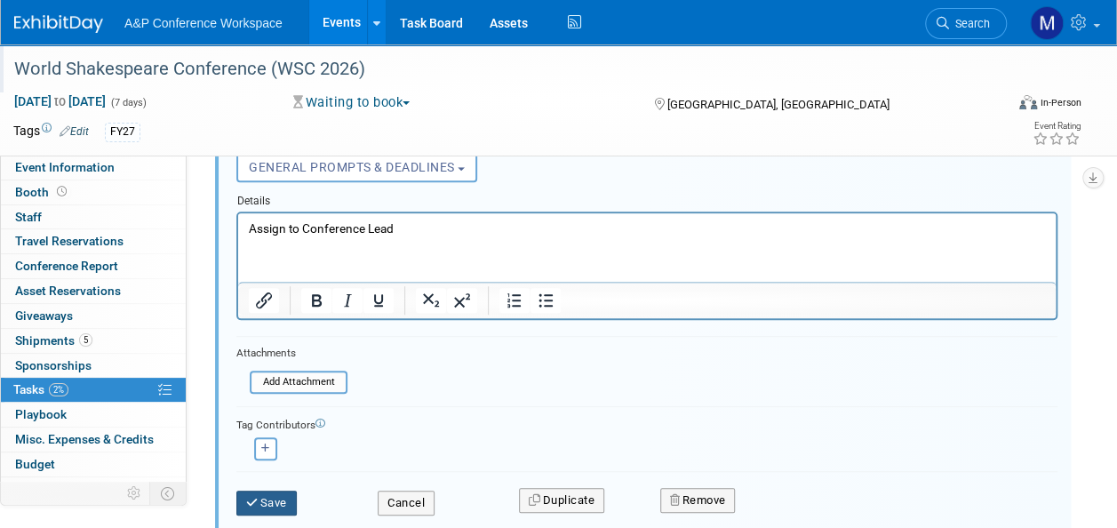
click at [260, 490] on button "Save" at bounding box center [266, 502] width 60 height 25
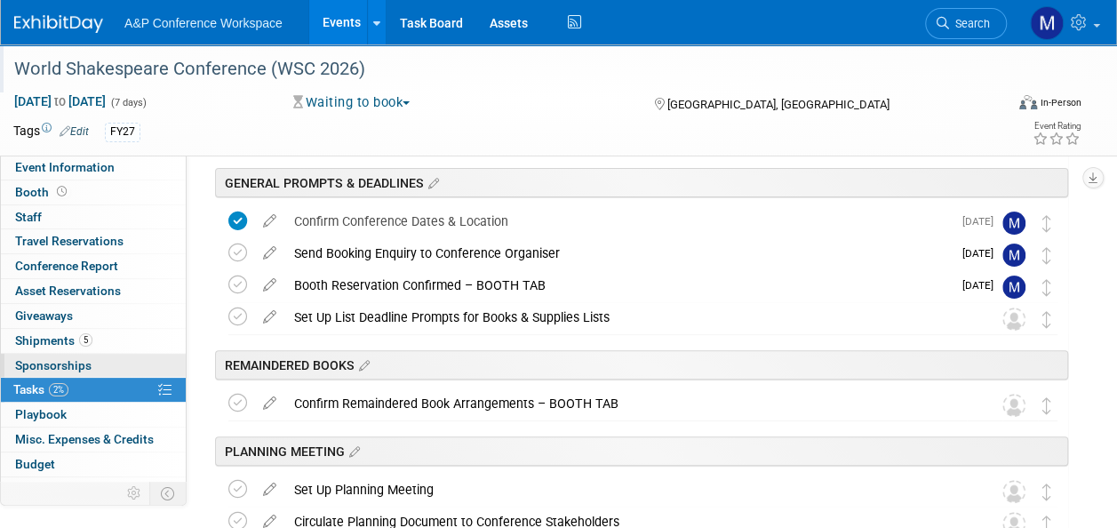
scroll to position [0, 0]
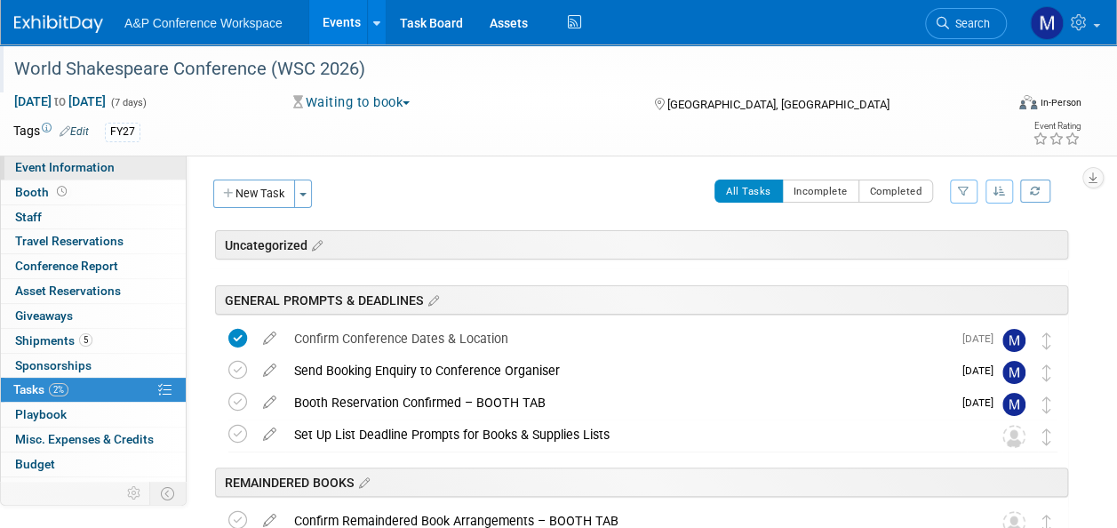
click at [64, 178] on link "Event Information" at bounding box center [93, 167] width 185 height 24
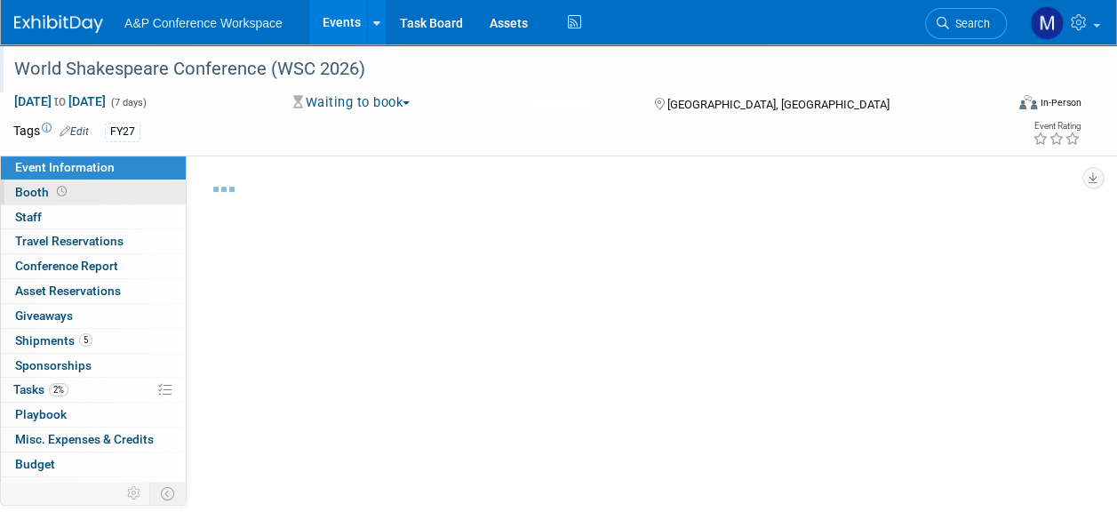
select select "Annual"
select select "Level 1"
select select "In-Person Booth"
select select "Drama & Performance Studies"
select select "The [PERSON_NAME]"
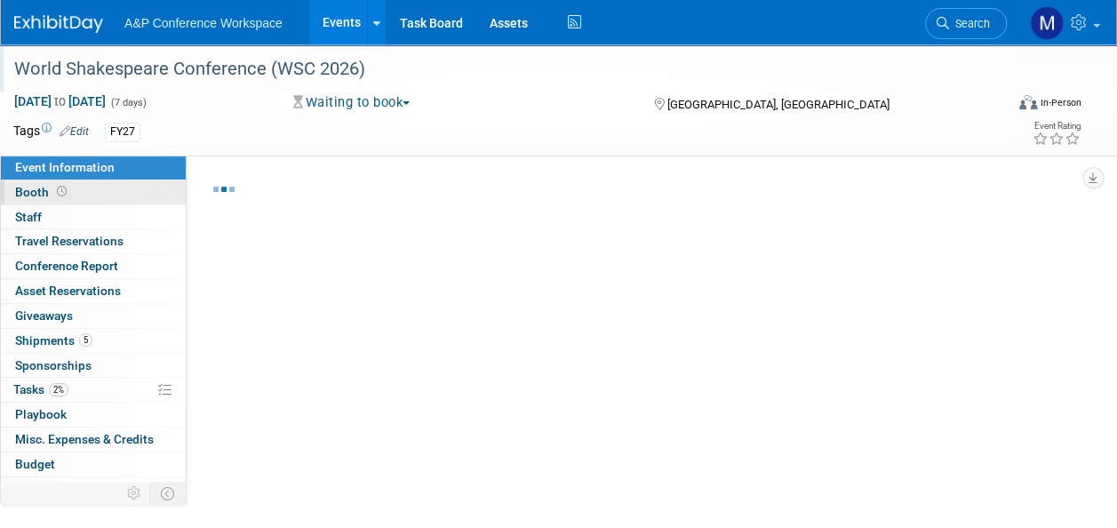
select select "[PERSON_NAME]"
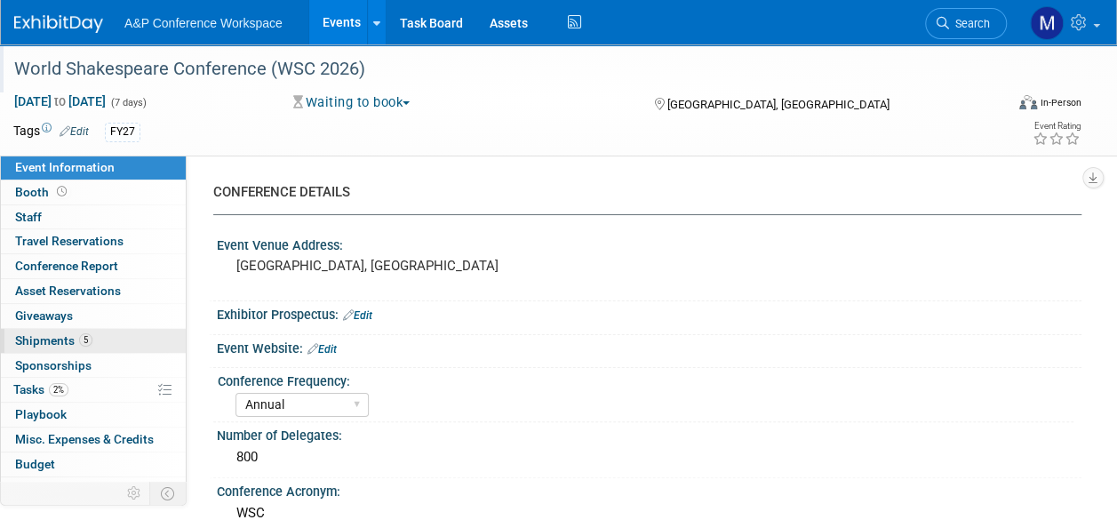
click at [81, 336] on span "5" at bounding box center [85, 339] width 13 height 13
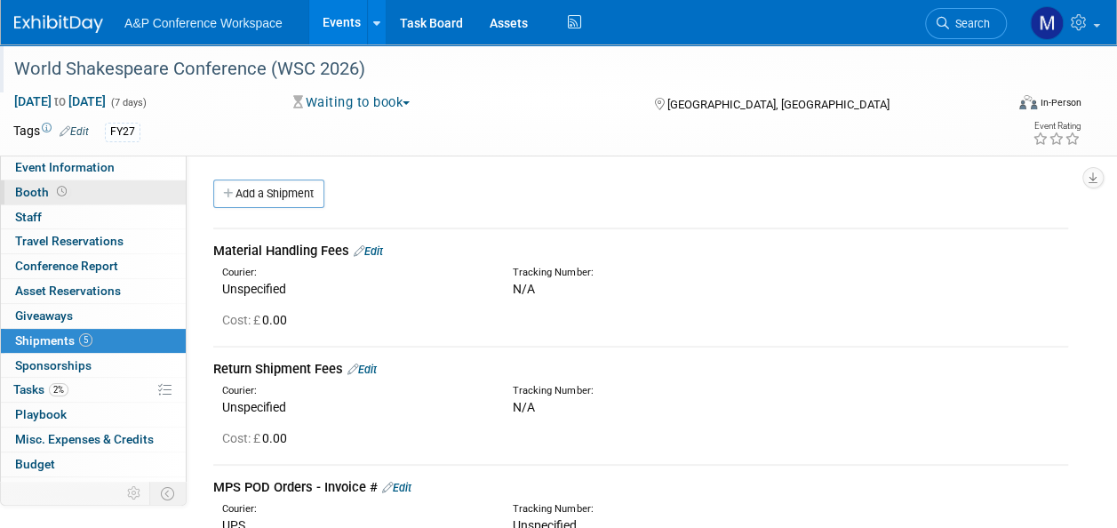
click at [107, 185] on link "Booth" at bounding box center [93, 192] width 185 height 24
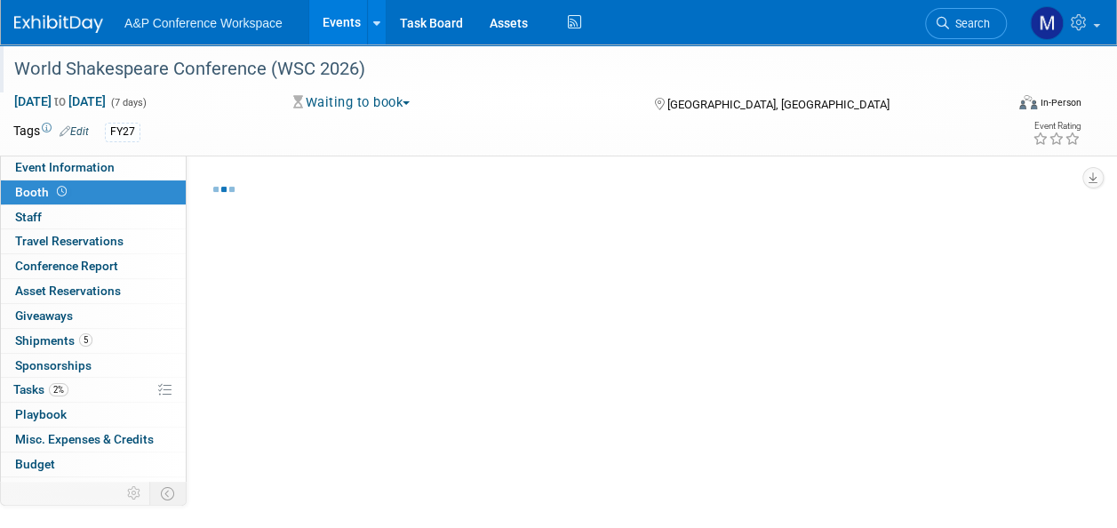
select select "COMD"
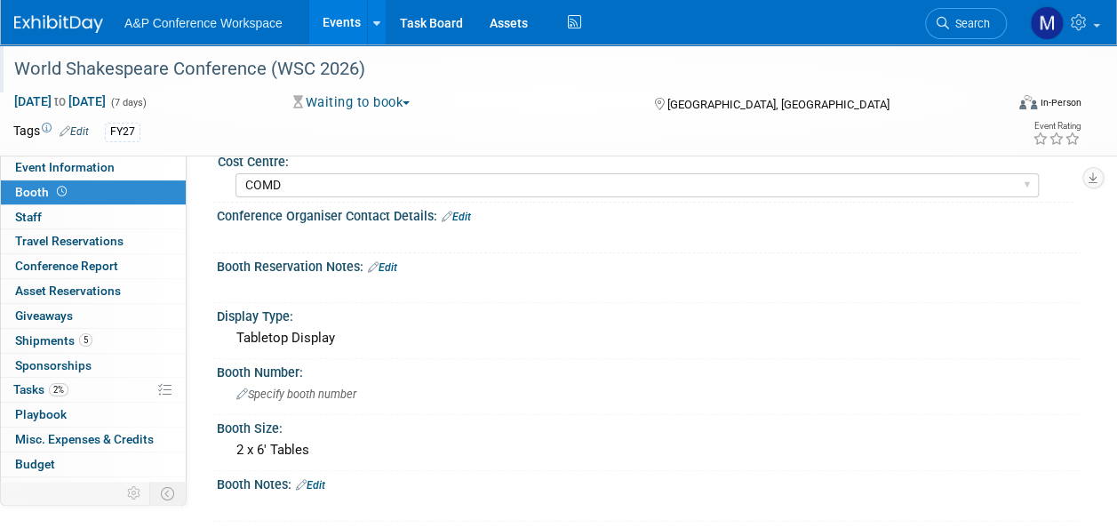
scroll to position [266, 0]
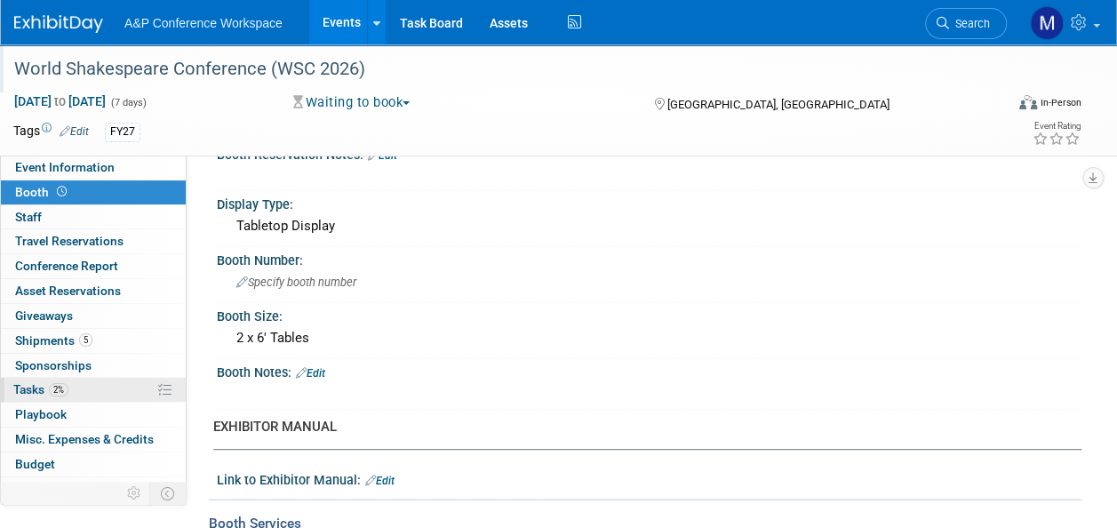
click at [109, 396] on link "2% Tasks 2%" at bounding box center [93, 390] width 185 height 24
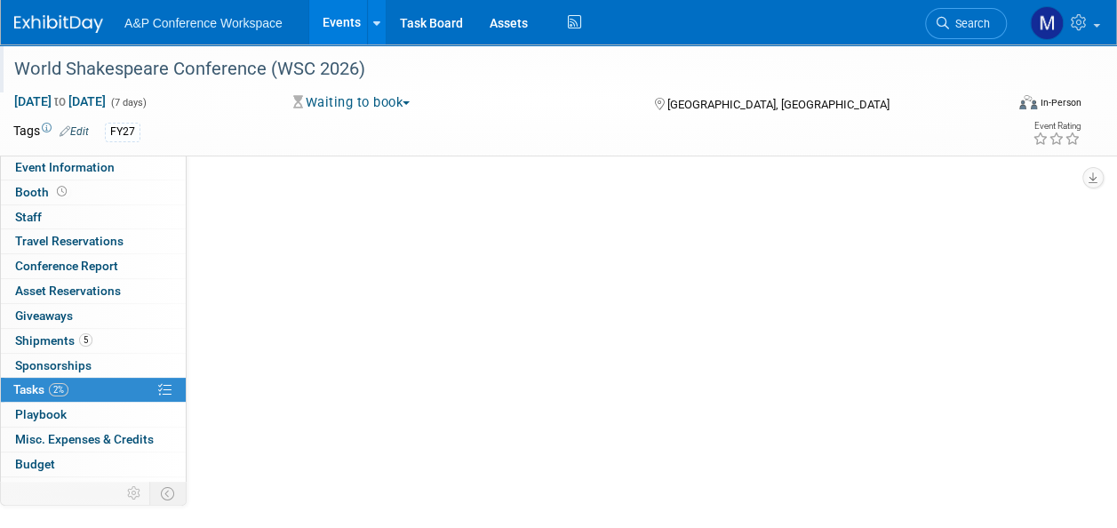
scroll to position [0, 0]
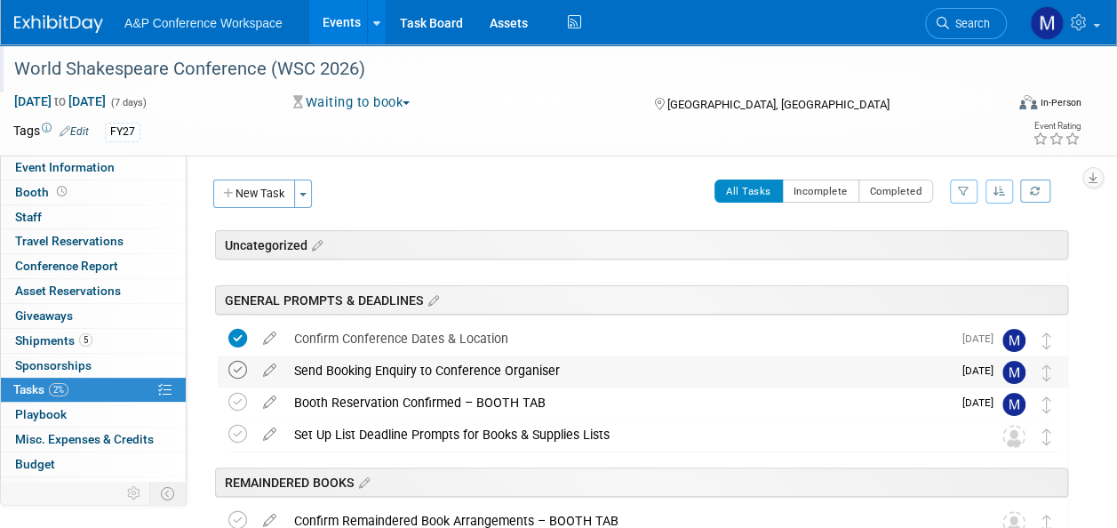
click at [238, 363] on icon at bounding box center [237, 370] width 19 height 19
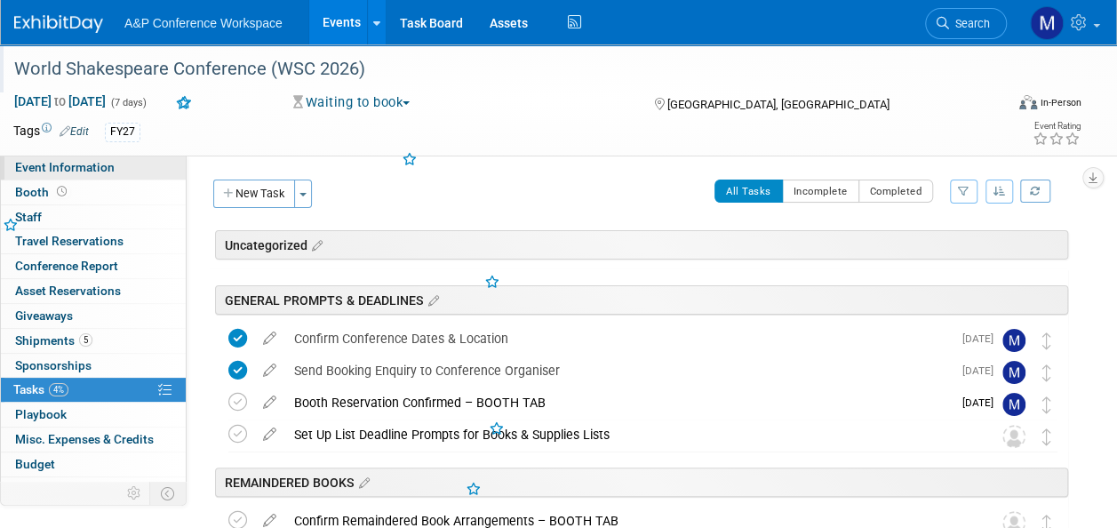
click at [149, 163] on link "Event Information" at bounding box center [93, 167] width 185 height 24
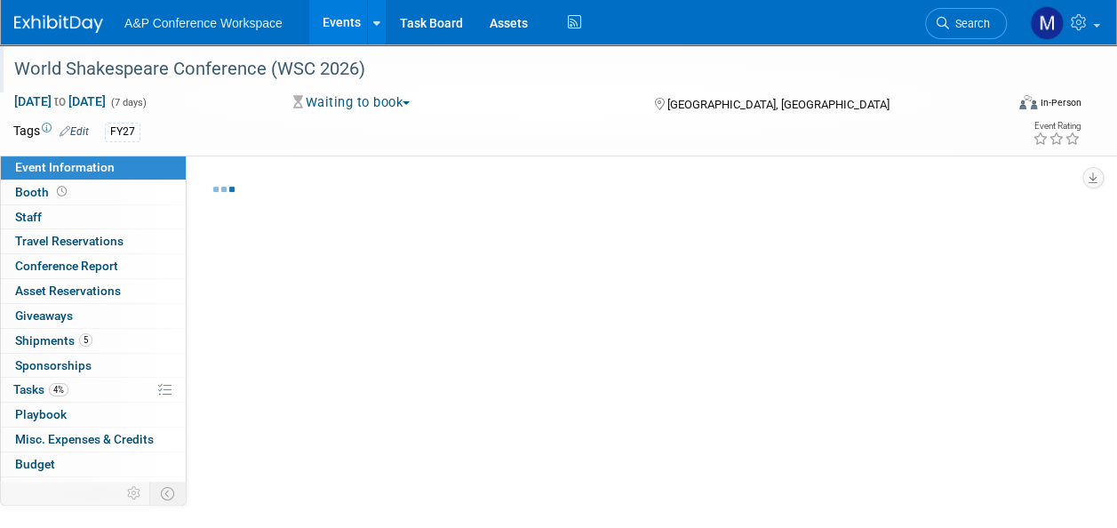
select select "Annual"
select select "Level 1"
select select "In-Person Booth"
select select "Drama & Performance Studies"
select select "The [PERSON_NAME]"
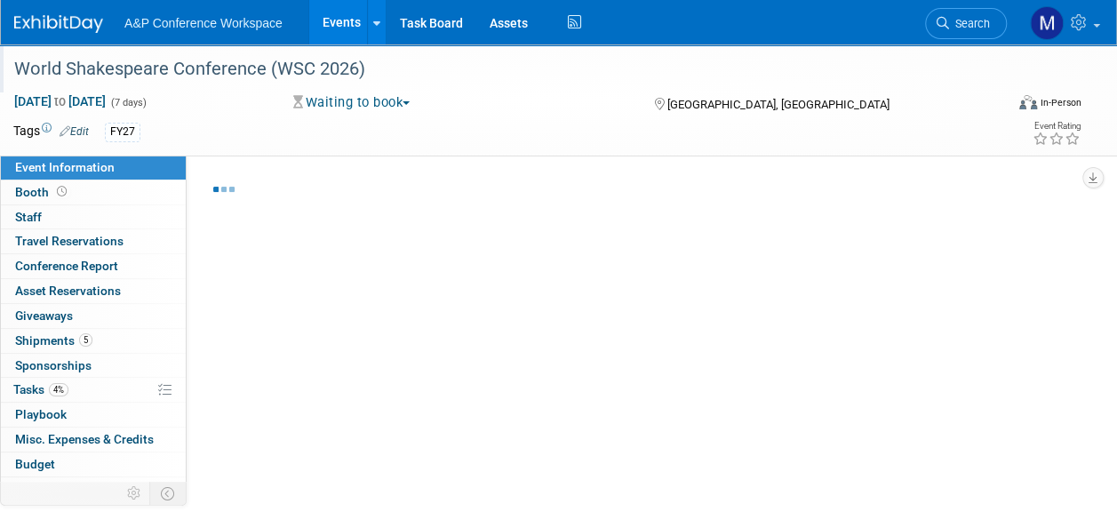
select select "[PERSON_NAME]"
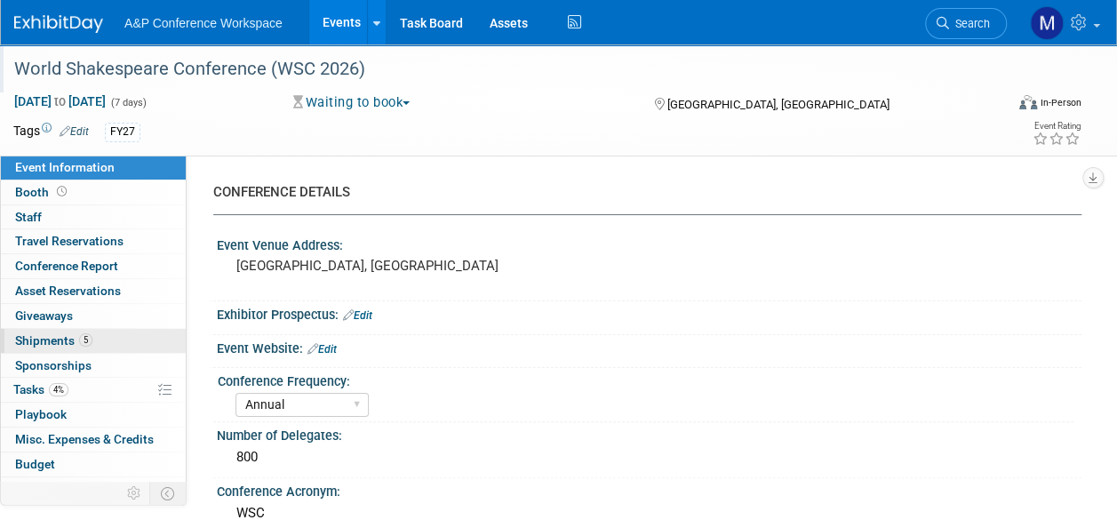
click at [113, 339] on link "5 Shipments 5" at bounding box center [93, 341] width 185 height 24
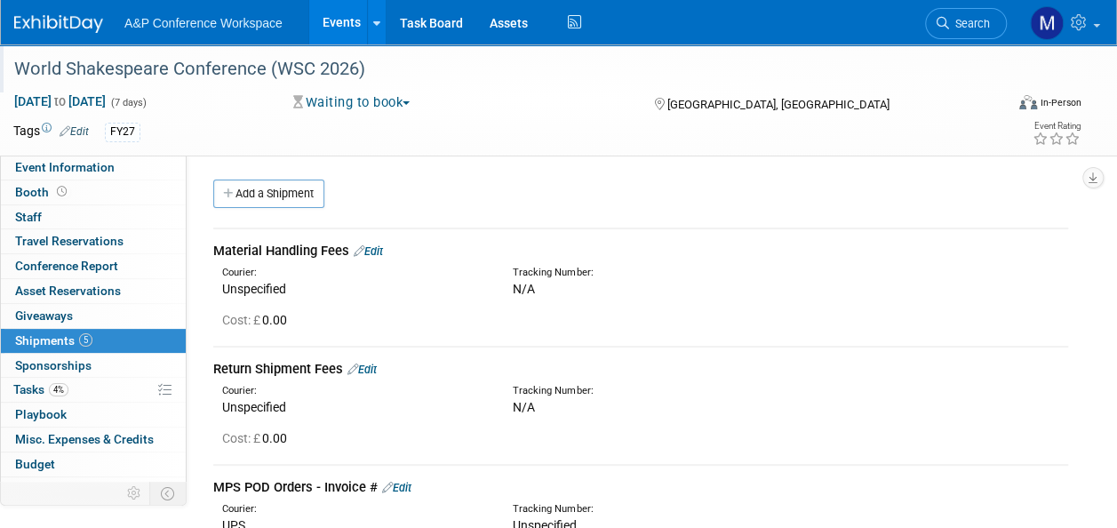
click at [382, 256] on link "Edit" at bounding box center [368, 250] width 29 height 13
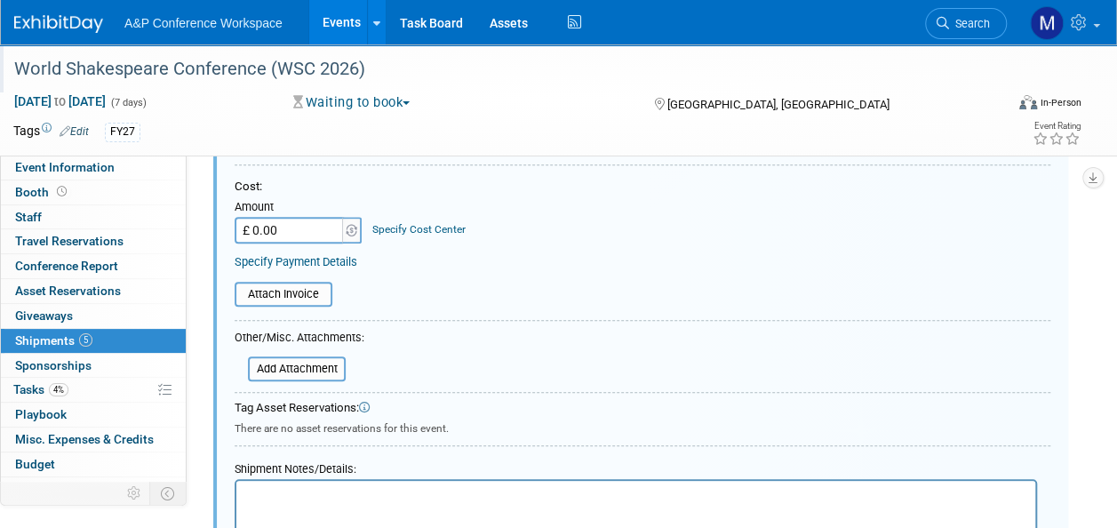
scroll to position [559, 0]
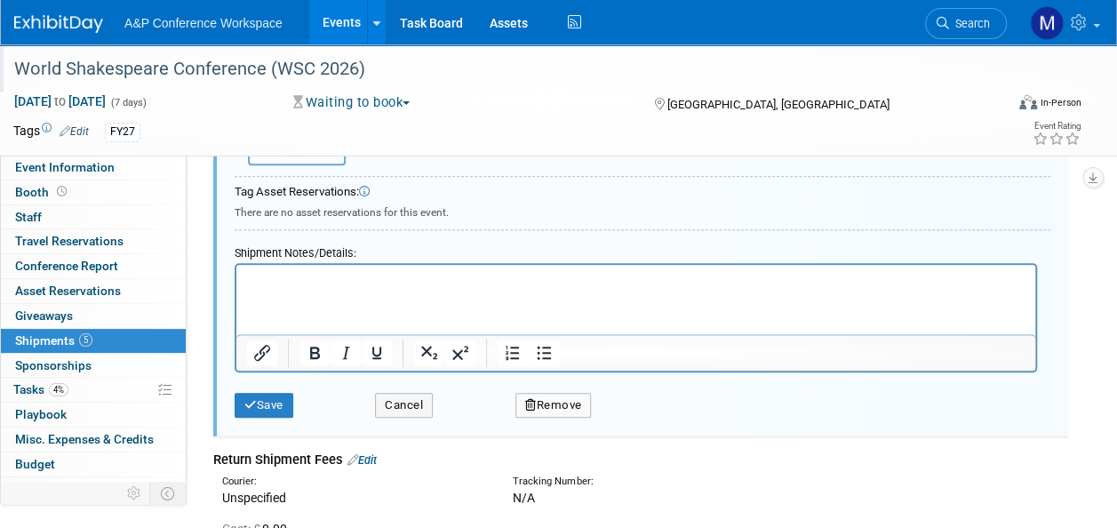
click at [572, 406] on button "Remove" at bounding box center [553, 405] width 76 height 25
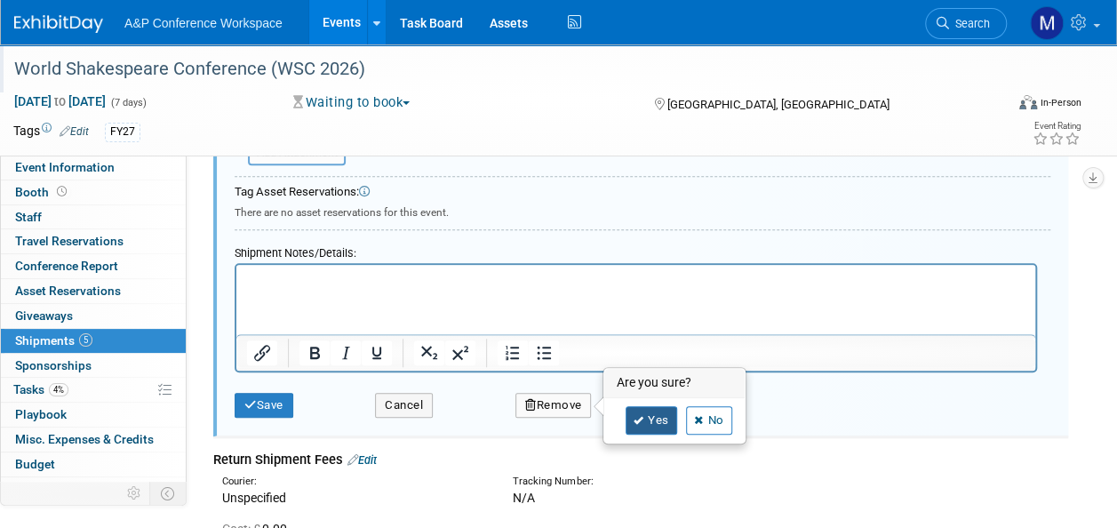
click at [631, 418] on link "Yes" at bounding box center [651, 420] width 52 height 28
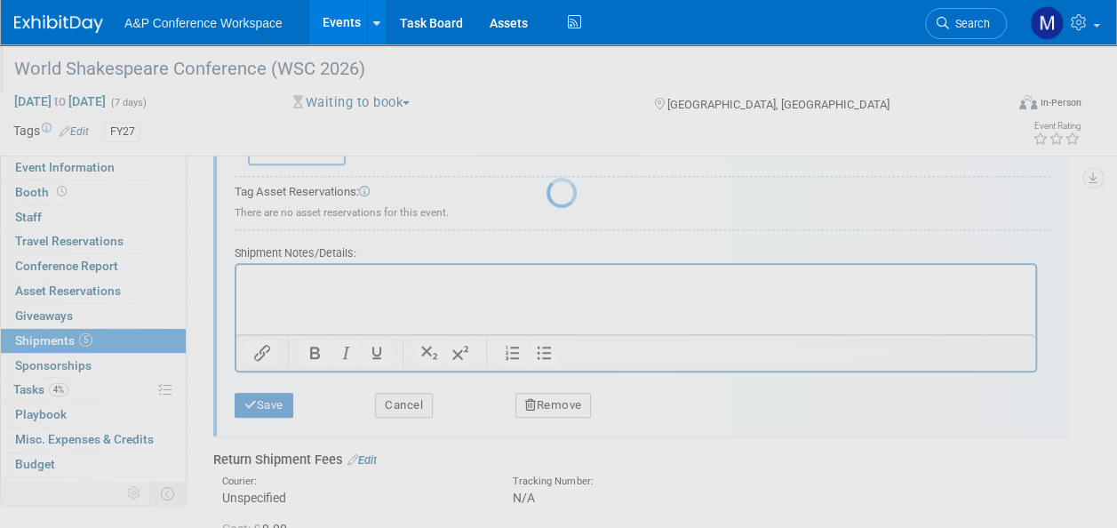
scroll to position [457, 0]
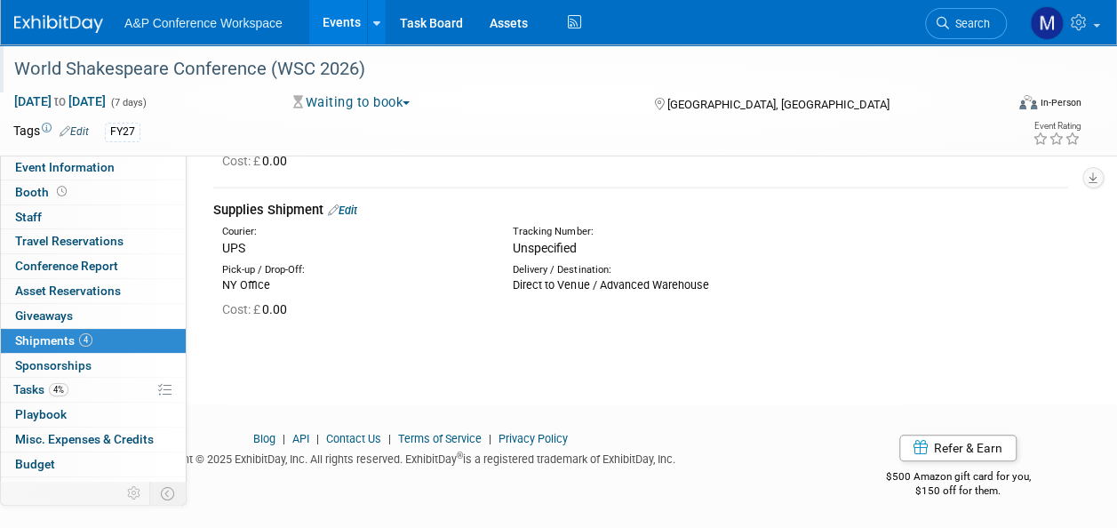
click at [350, 203] on link "Edit" at bounding box center [342, 209] width 29 height 13
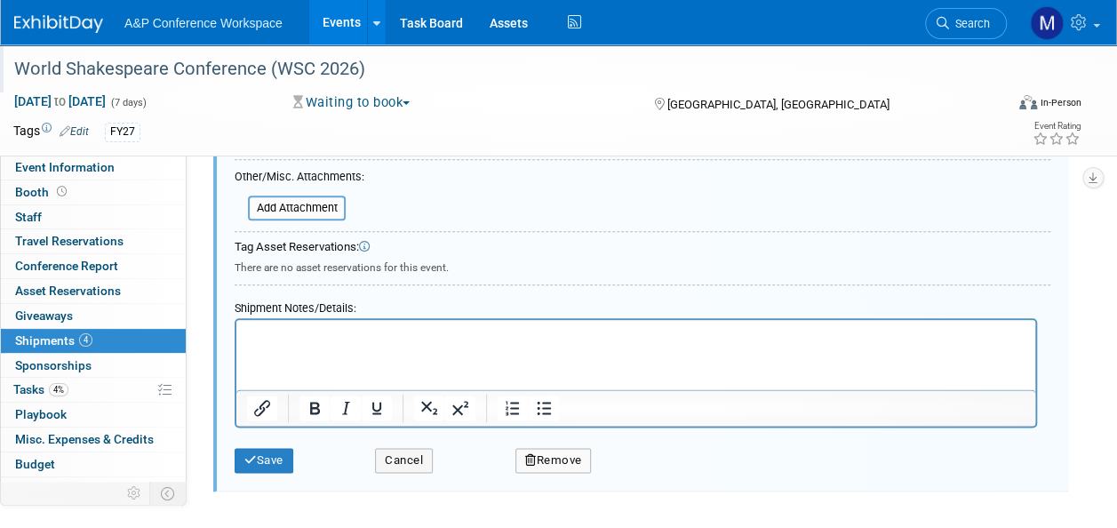
scroll to position [949, 0]
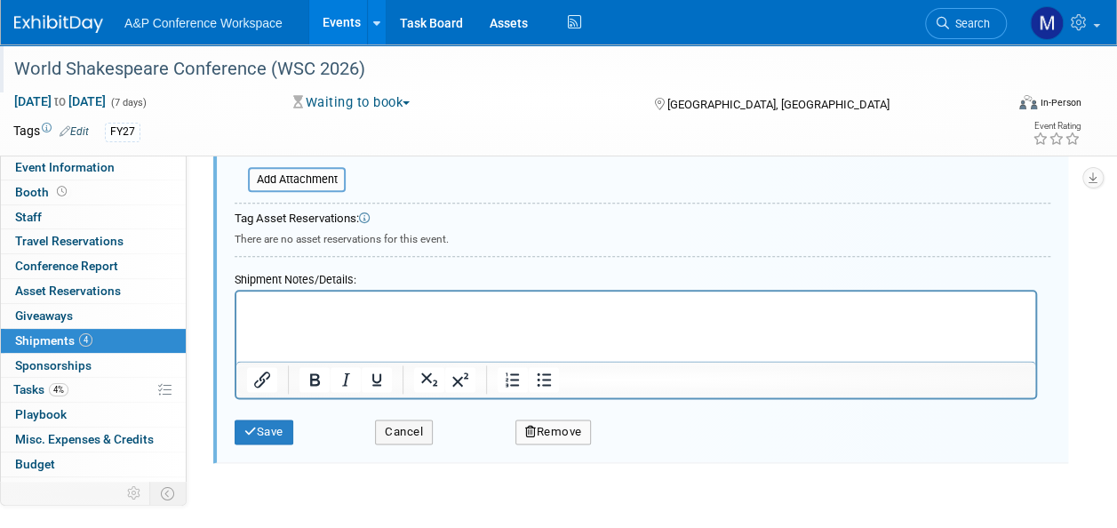
click at [586, 432] on button "Remove" at bounding box center [553, 431] width 76 height 25
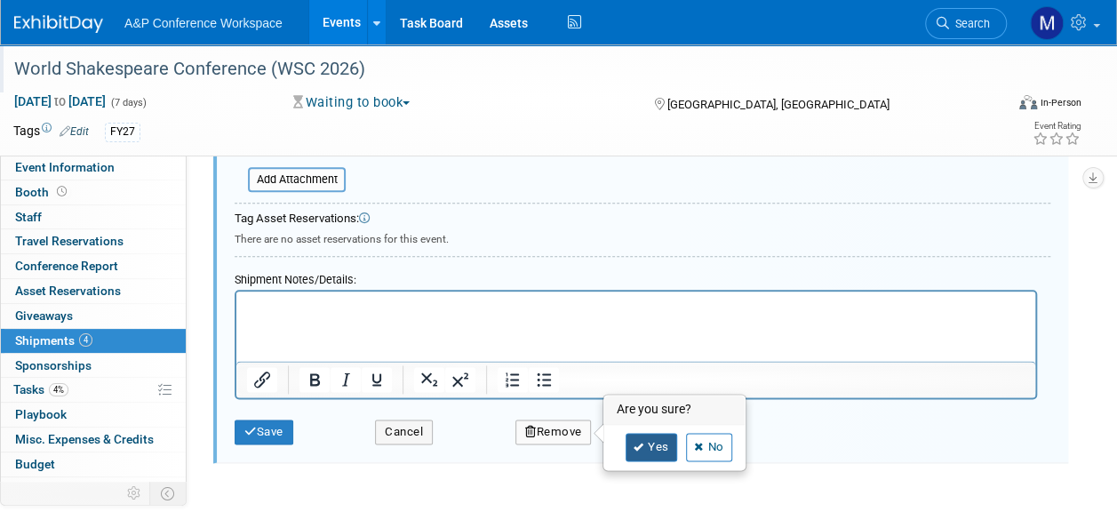
click at [647, 448] on link "Yes" at bounding box center [651, 447] width 52 height 28
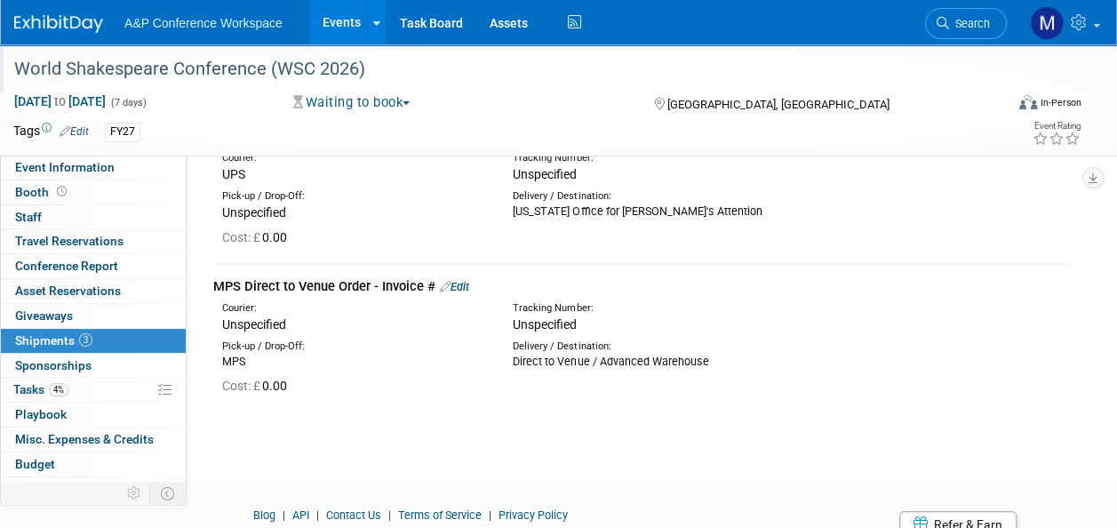
scroll to position [131, 0]
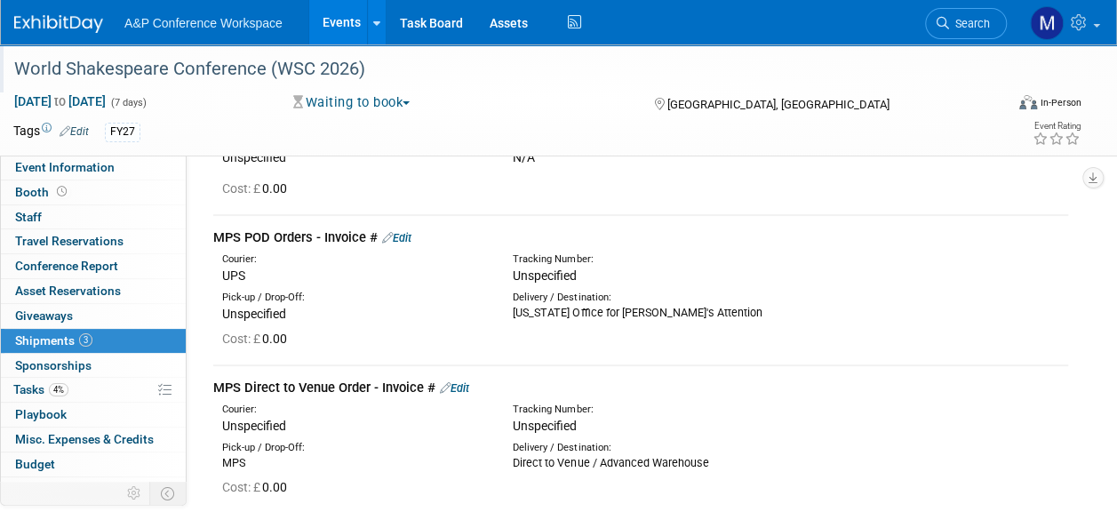
click at [461, 387] on link "Edit" at bounding box center [454, 387] width 29 height 13
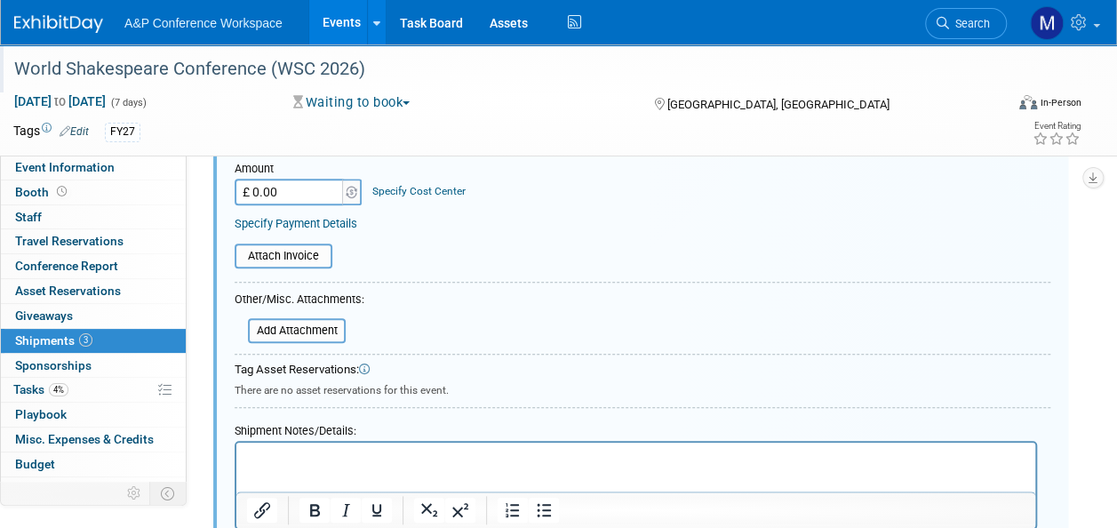
scroll to position [827, 0]
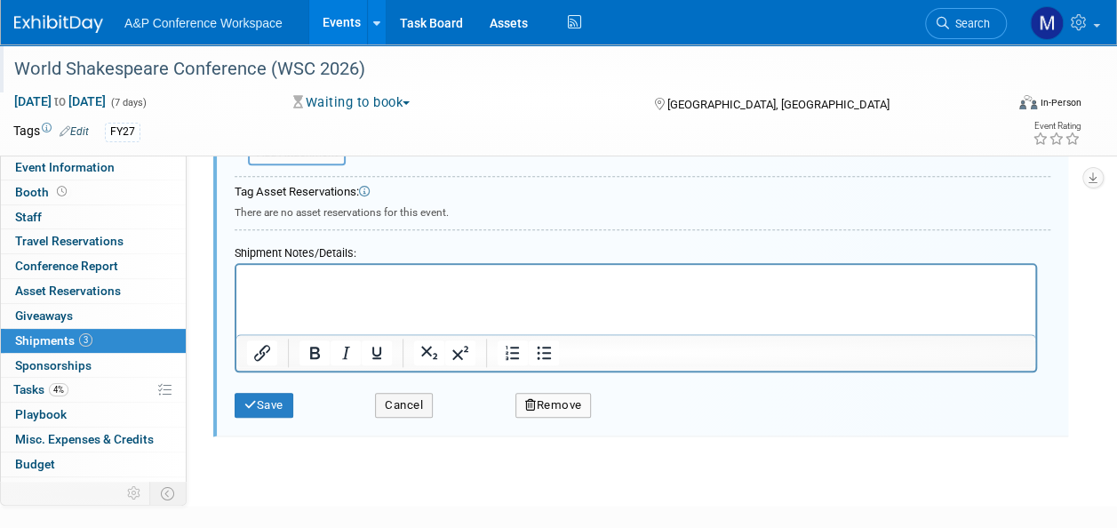
click at [558, 400] on button "Remove" at bounding box center [553, 405] width 76 height 25
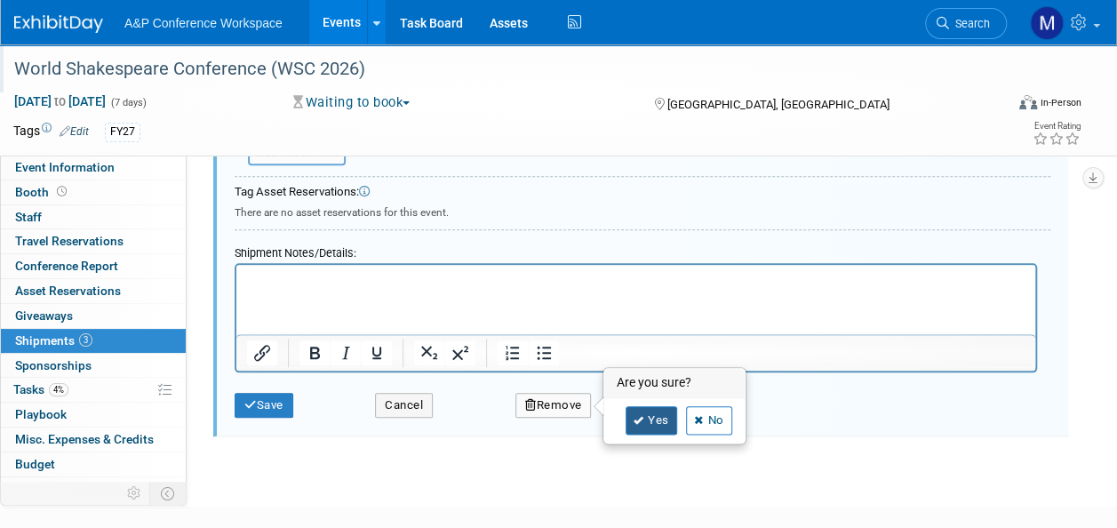
click at [636, 421] on icon at bounding box center [638, 421] width 11 height 10
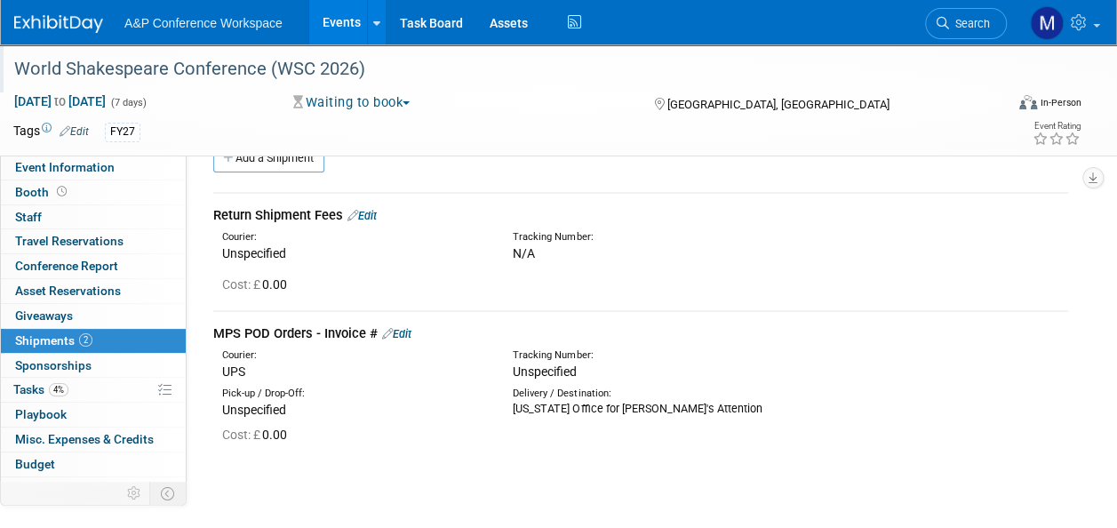
scroll to position [33, 0]
click at [405, 334] on link "Edit" at bounding box center [396, 336] width 29 height 13
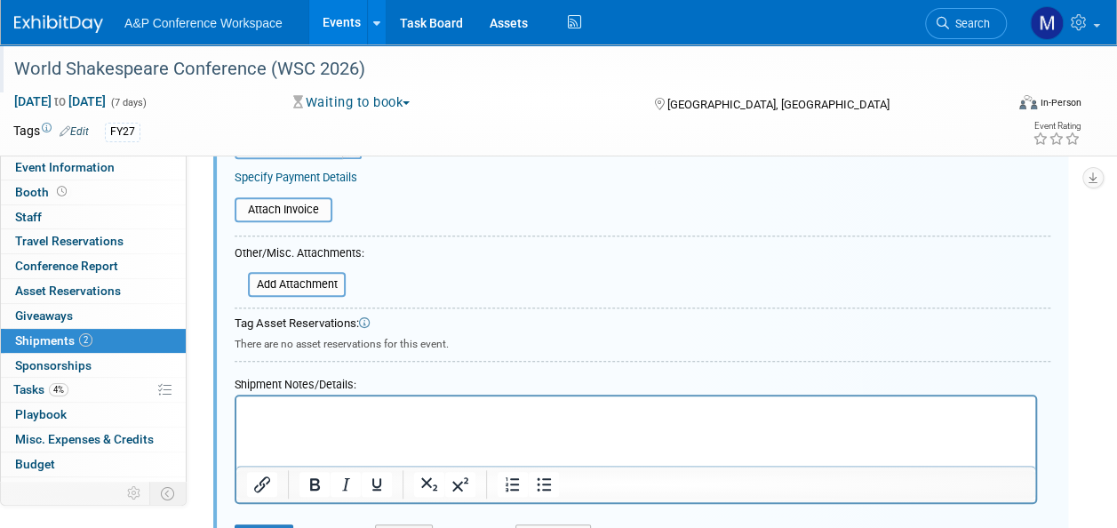
scroll to position [677, 0]
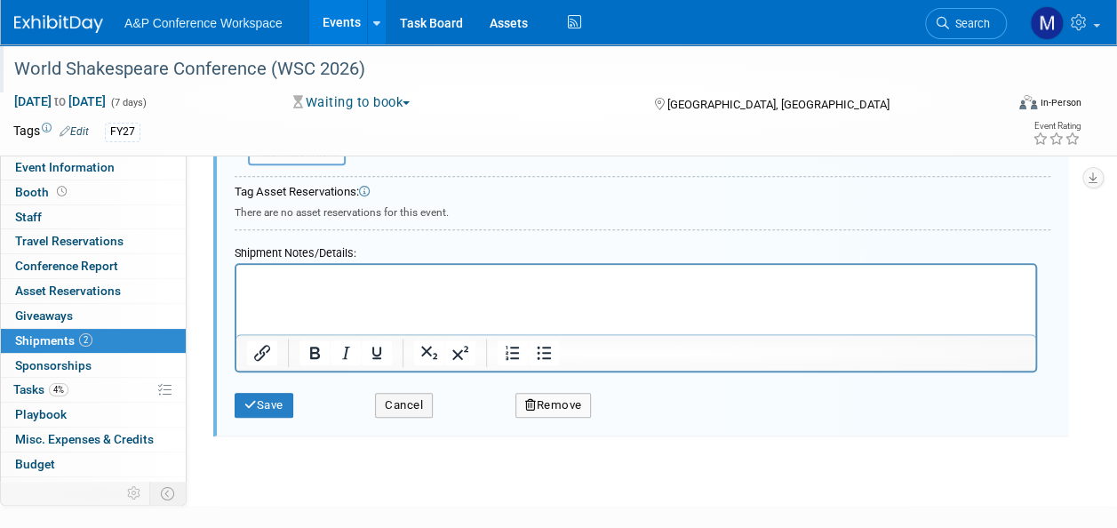
click at [592, 404] on button "Remove" at bounding box center [553, 405] width 76 height 25
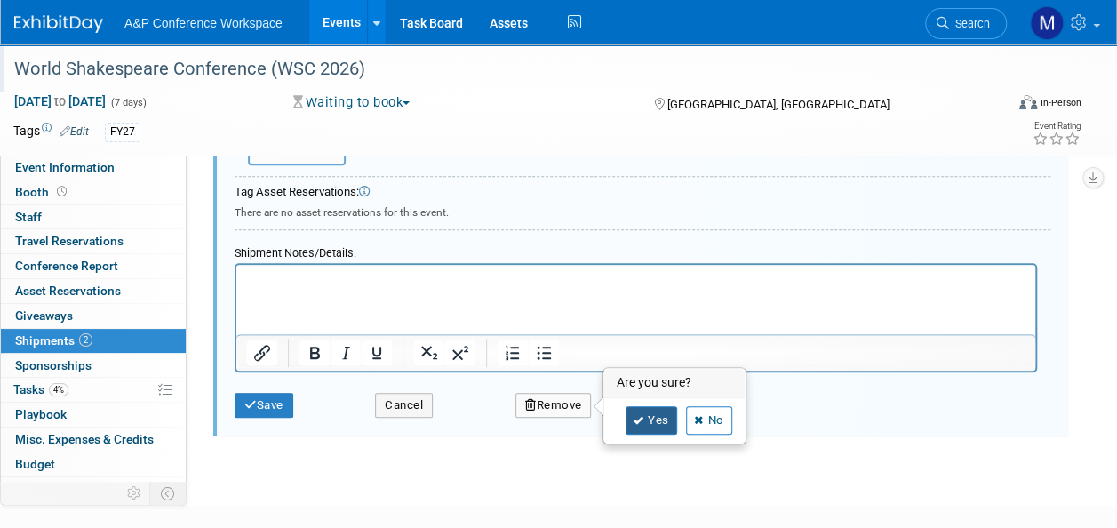
click at [648, 406] on link "Yes" at bounding box center [651, 420] width 52 height 28
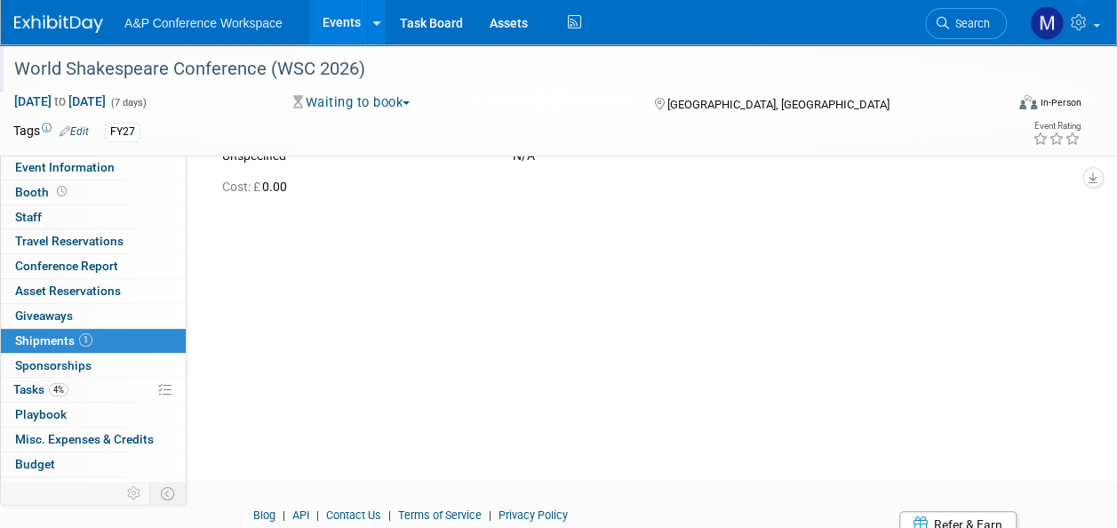
scroll to position [0, 0]
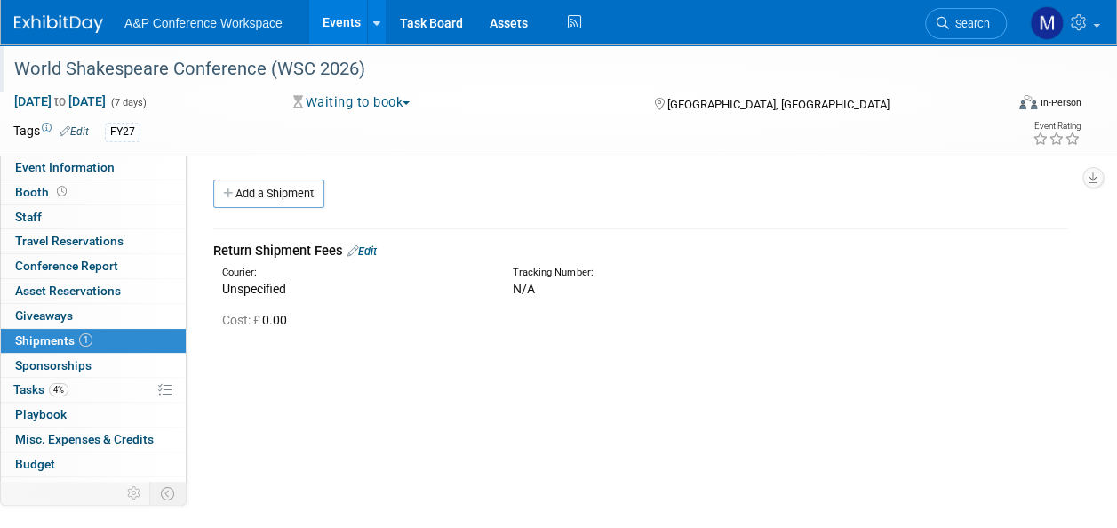
click at [377, 251] on link "Edit" at bounding box center [361, 250] width 29 height 13
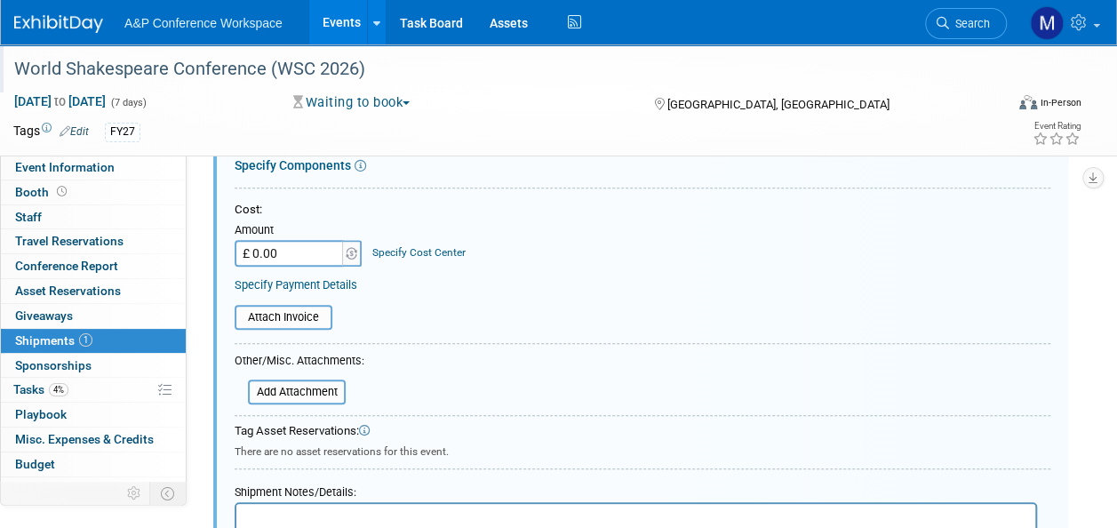
scroll to position [470, 0]
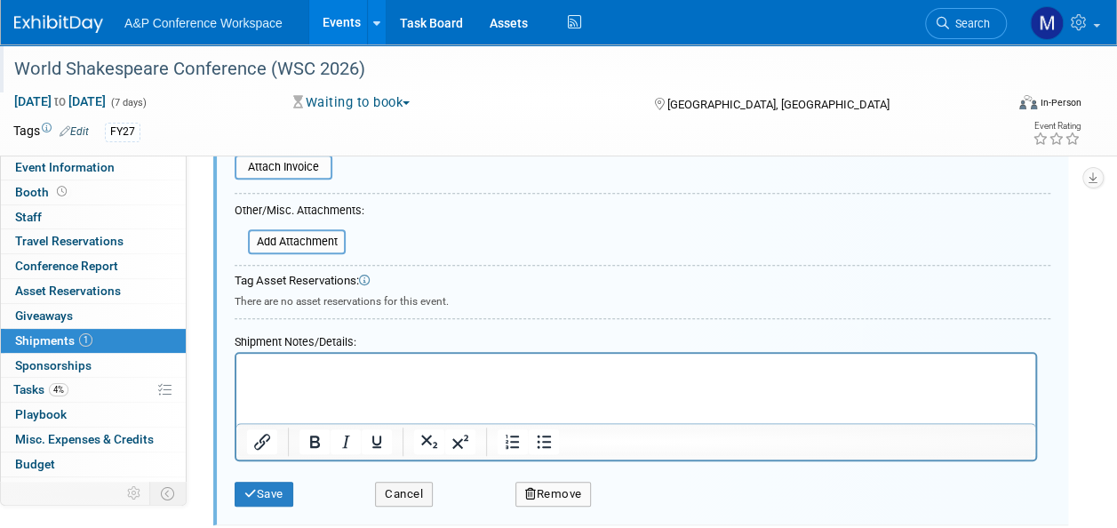
click at [565, 501] on button "Remove" at bounding box center [553, 493] width 76 height 25
click at [650, 508] on link "Yes" at bounding box center [651, 507] width 52 height 28
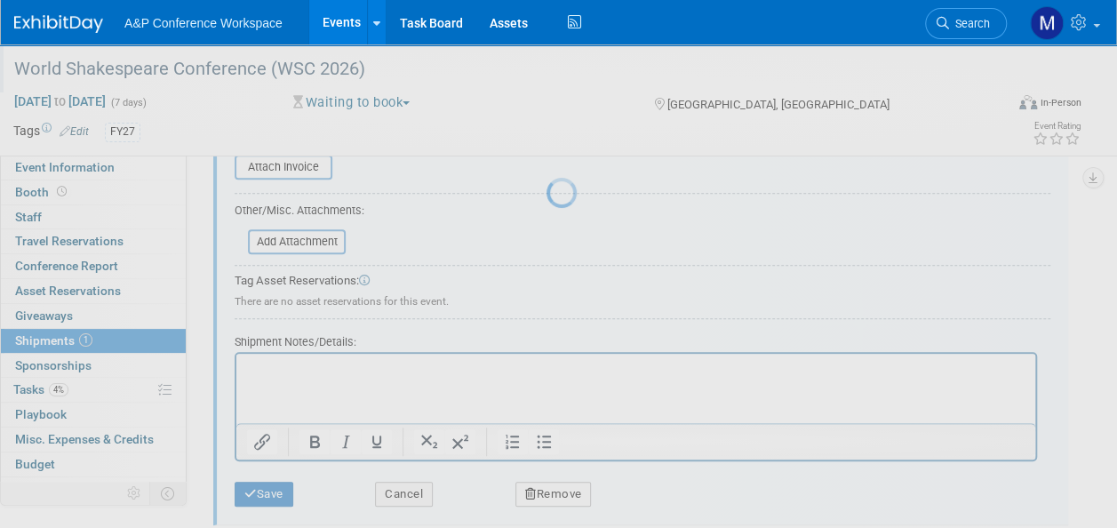
scroll to position [211, 0]
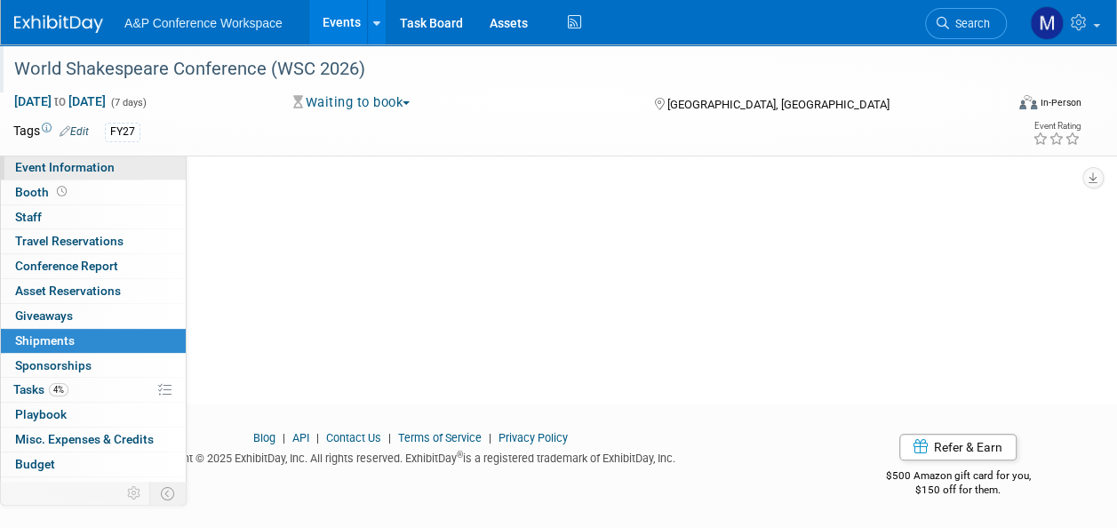
click at [94, 170] on span "Event Information" at bounding box center [64, 167] width 99 height 14
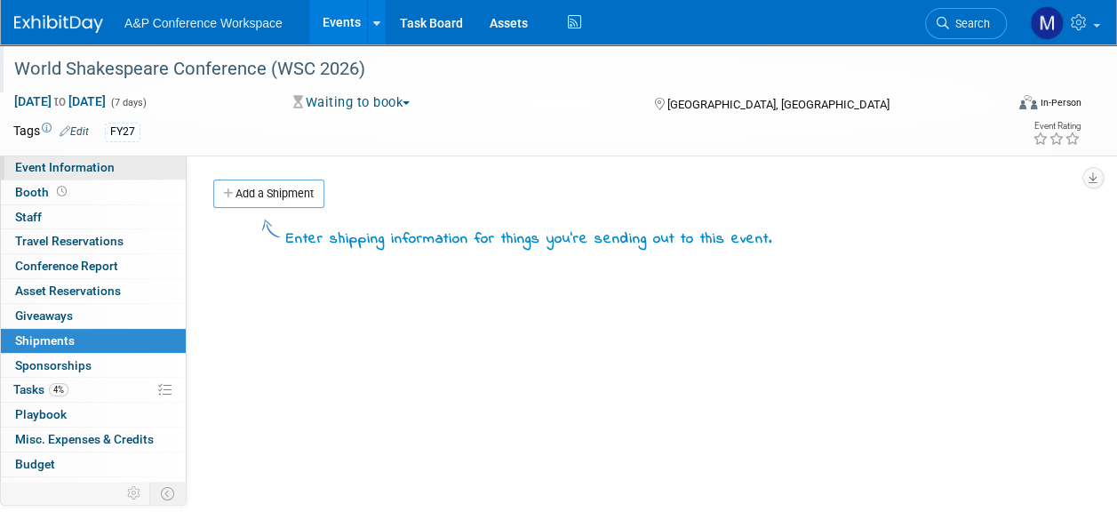
select select "Annual"
select select "Level 1"
select select "In-Person Booth"
select select "Drama & Performance Studies"
select select "The [PERSON_NAME]"
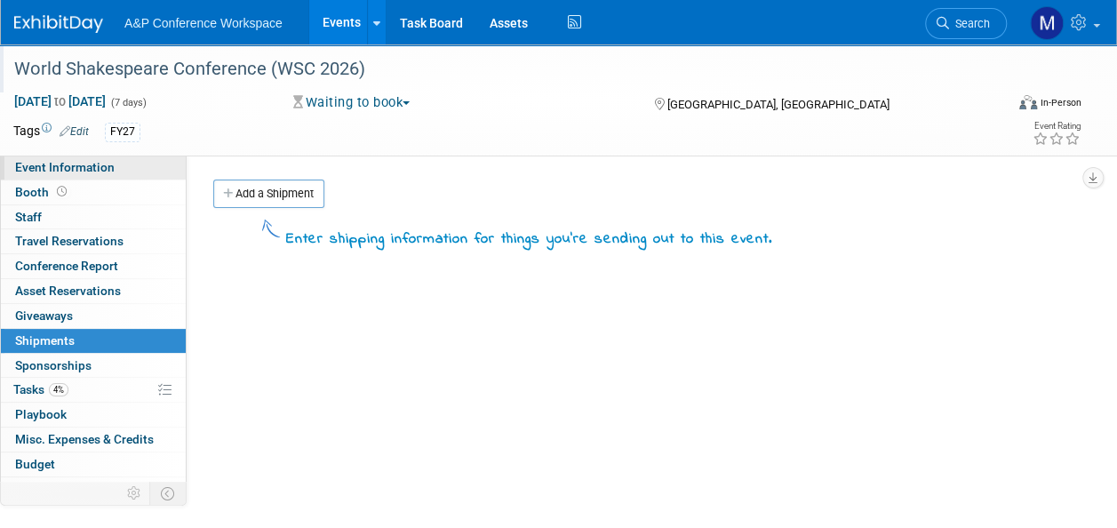
select select "[PERSON_NAME]"
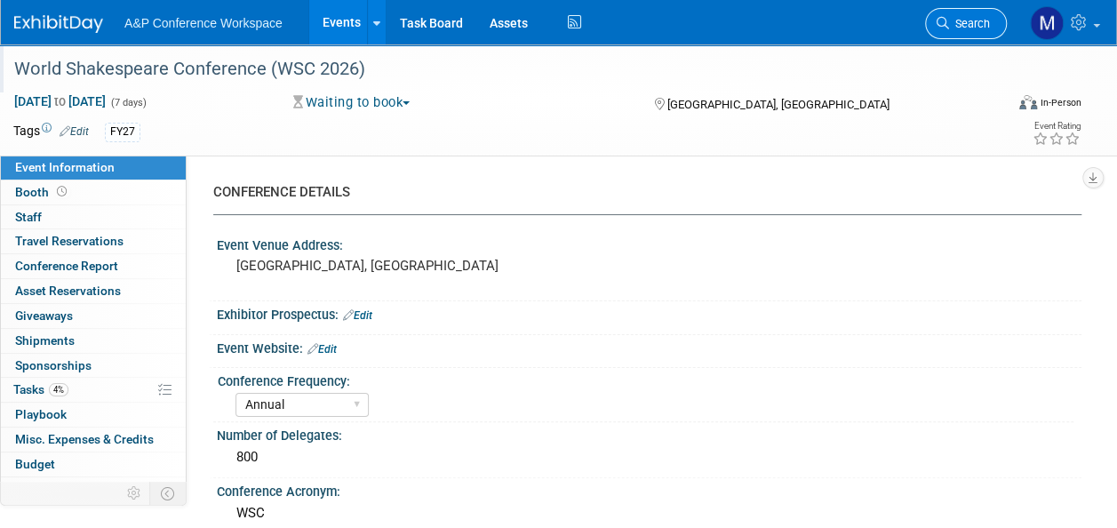
click at [989, 24] on span "Search" at bounding box center [969, 23] width 41 height 13
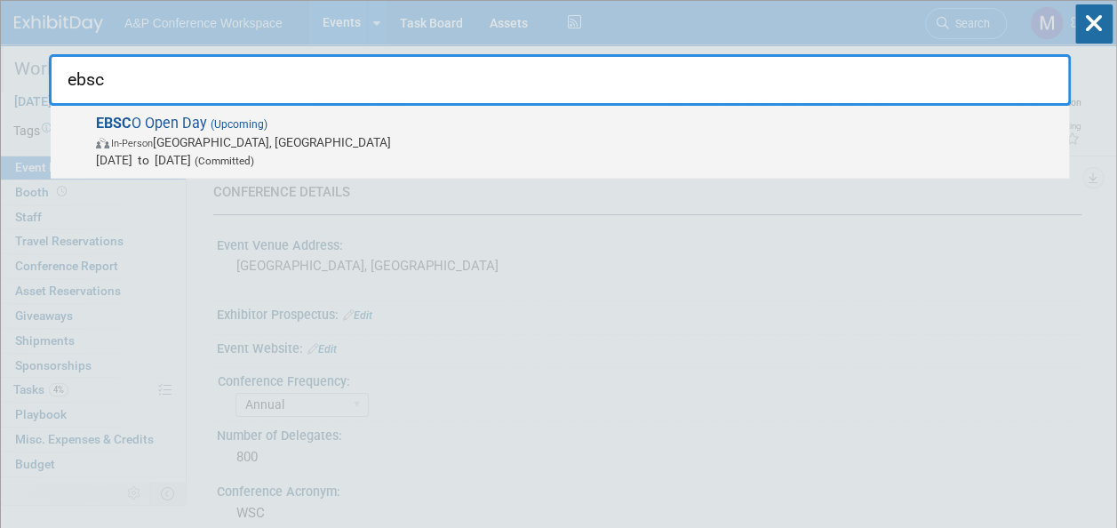
type input "ebsc"
click at [219, 119] on span "(Upcoming)" at bounding box center [237, 124] width 60 height 12
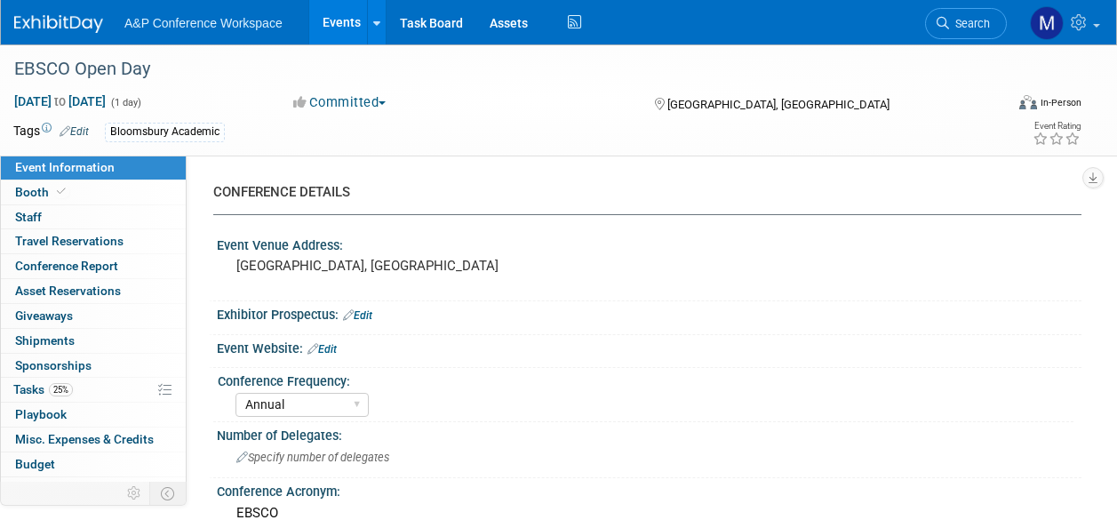
select select "Annual"
select select "Level 2"
select select "In-Person Booth"
select select "Libraries"
select select "Bloomsbury Academic"
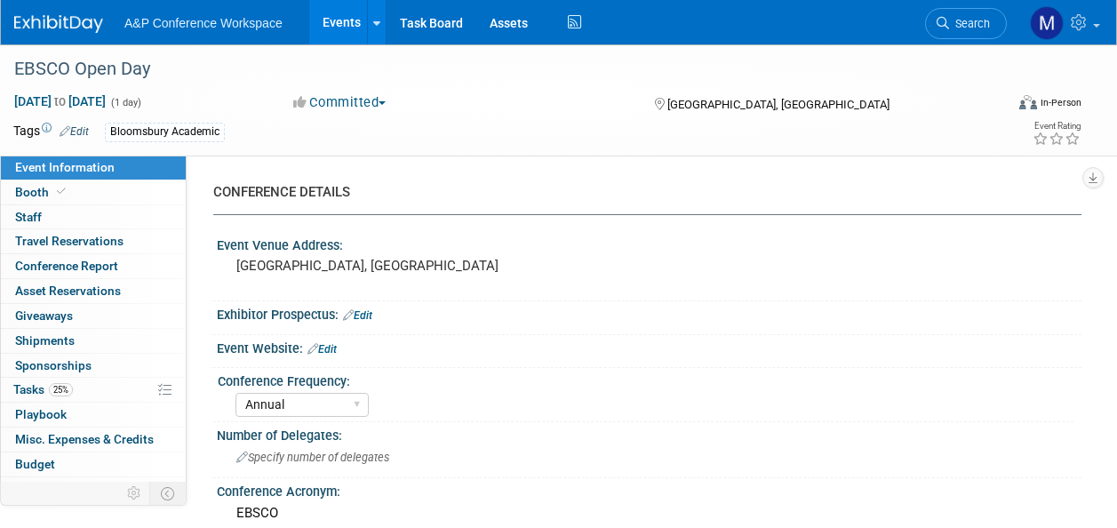
select select "[PERSON_NAME]"
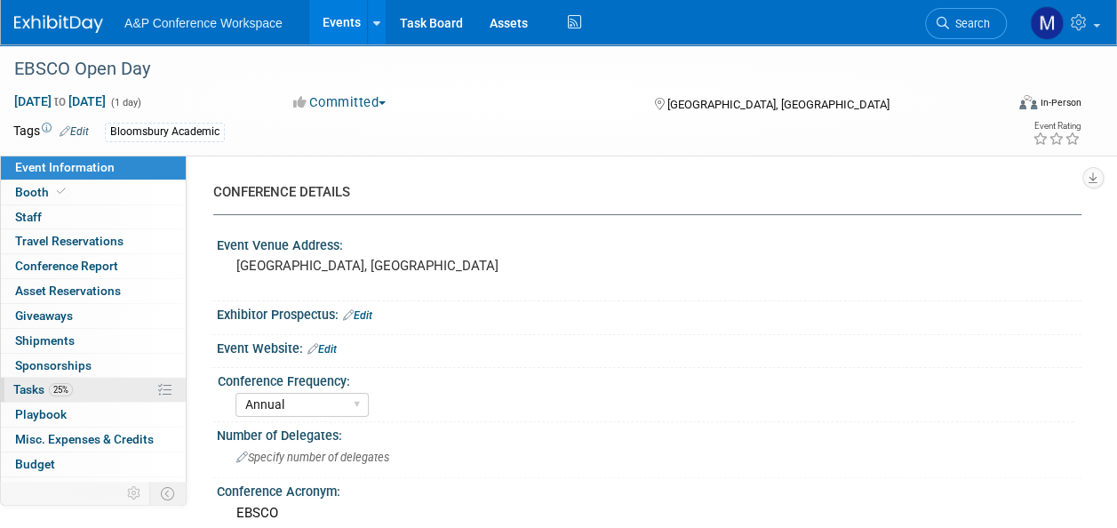
click at [94, 378] on link "25% Tasks 25%" at bounding box center [93, 390] width 185 height 24
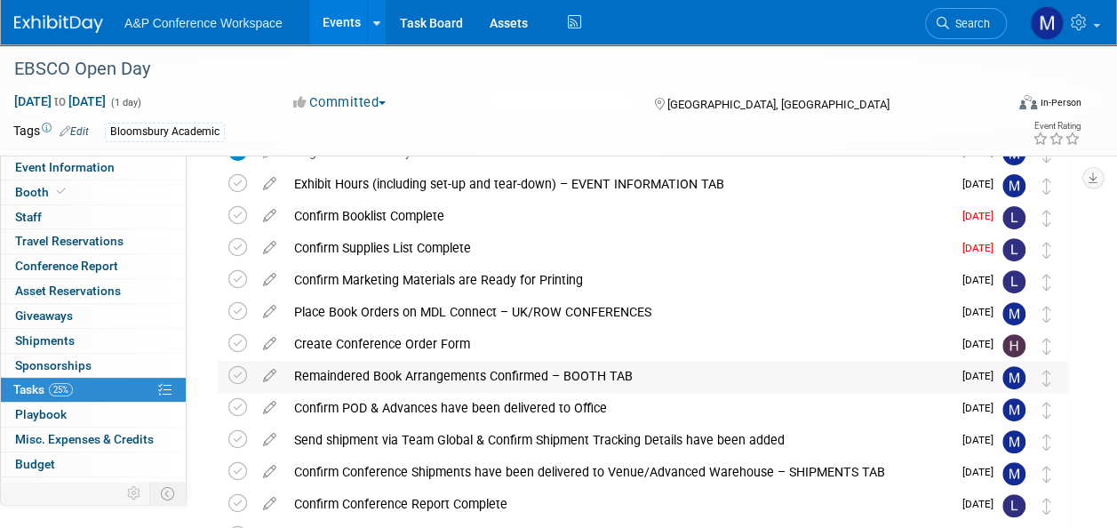
scroll to position [266, 0]
